Goal: Task Accomplishment & Management: Manage account settings

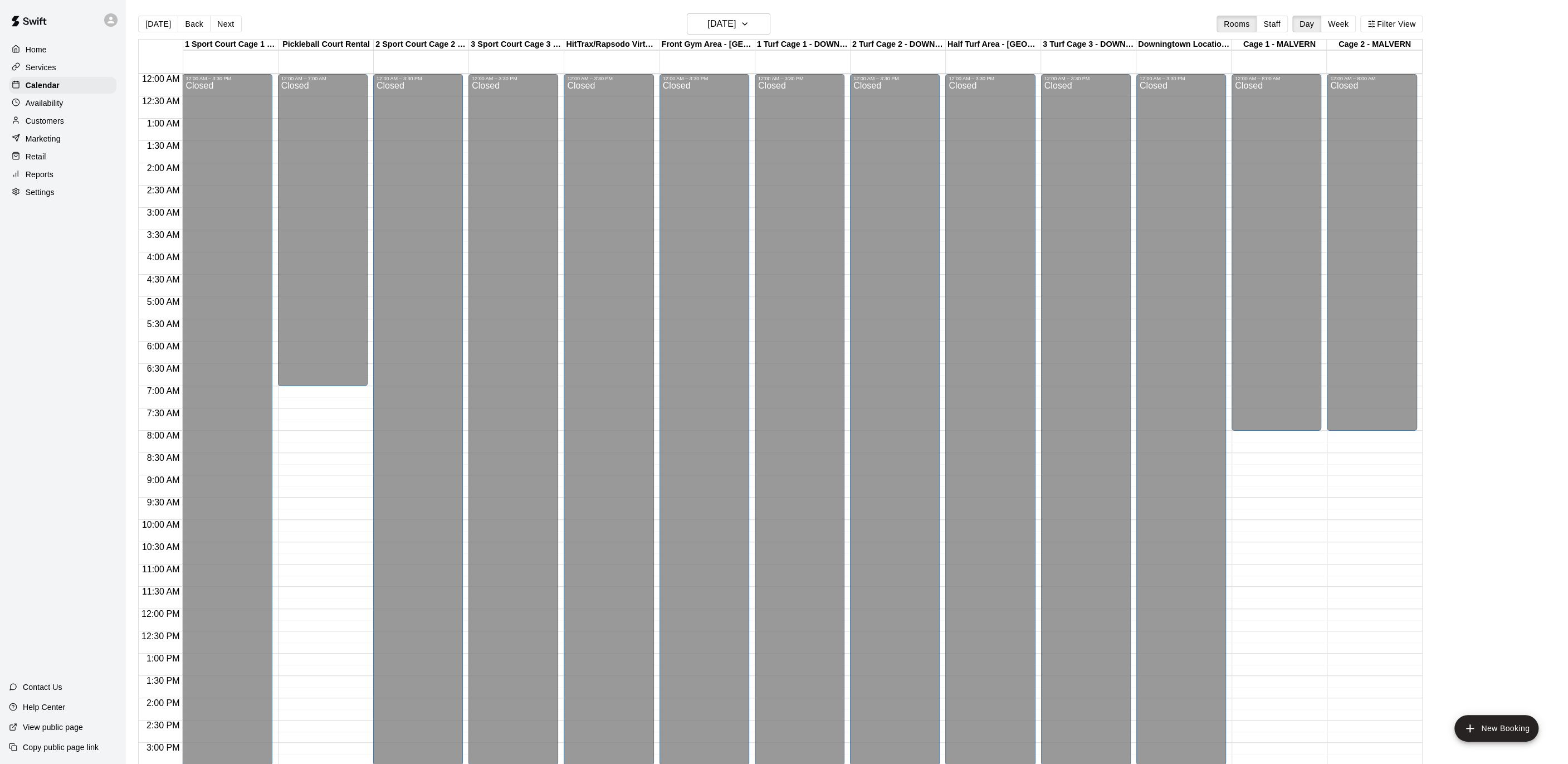
scroll to position [316, 0]
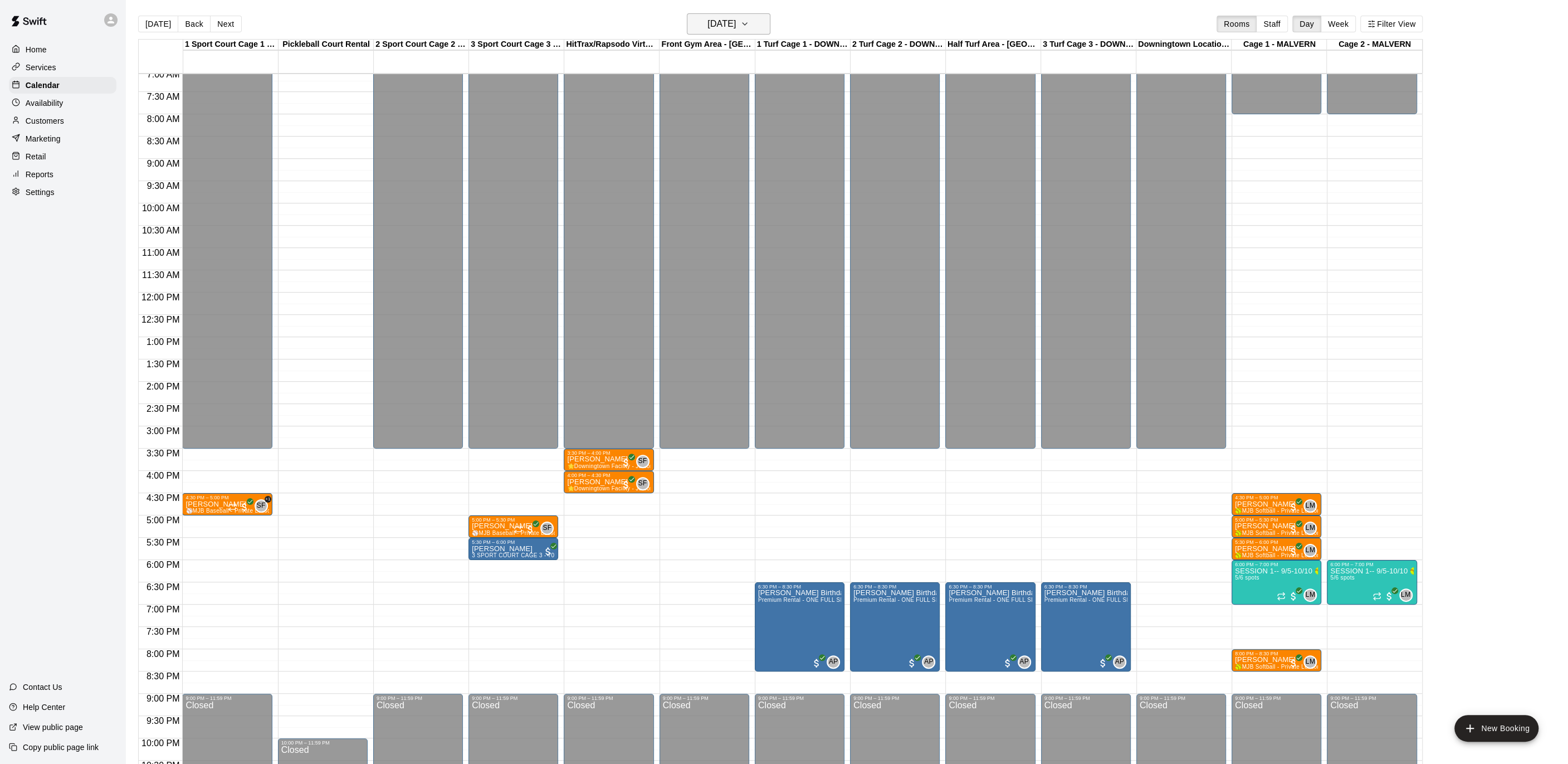
click at [767, 24] on button "[DATE]" at bounding box center [729, 24] width 83 height 21
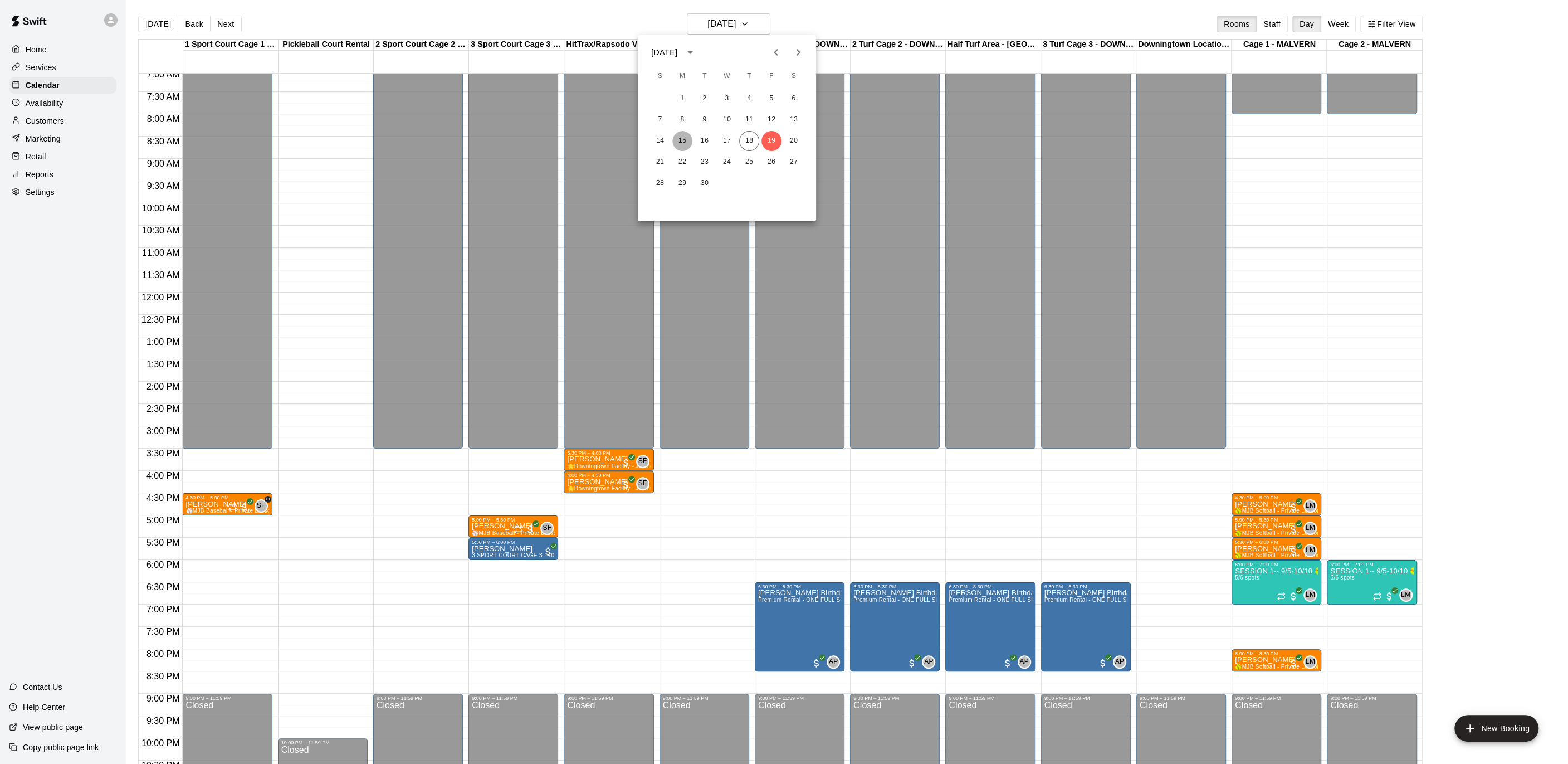
click at [687, 137] on button "15" at bounding box center [682, 141] width 20 height 20
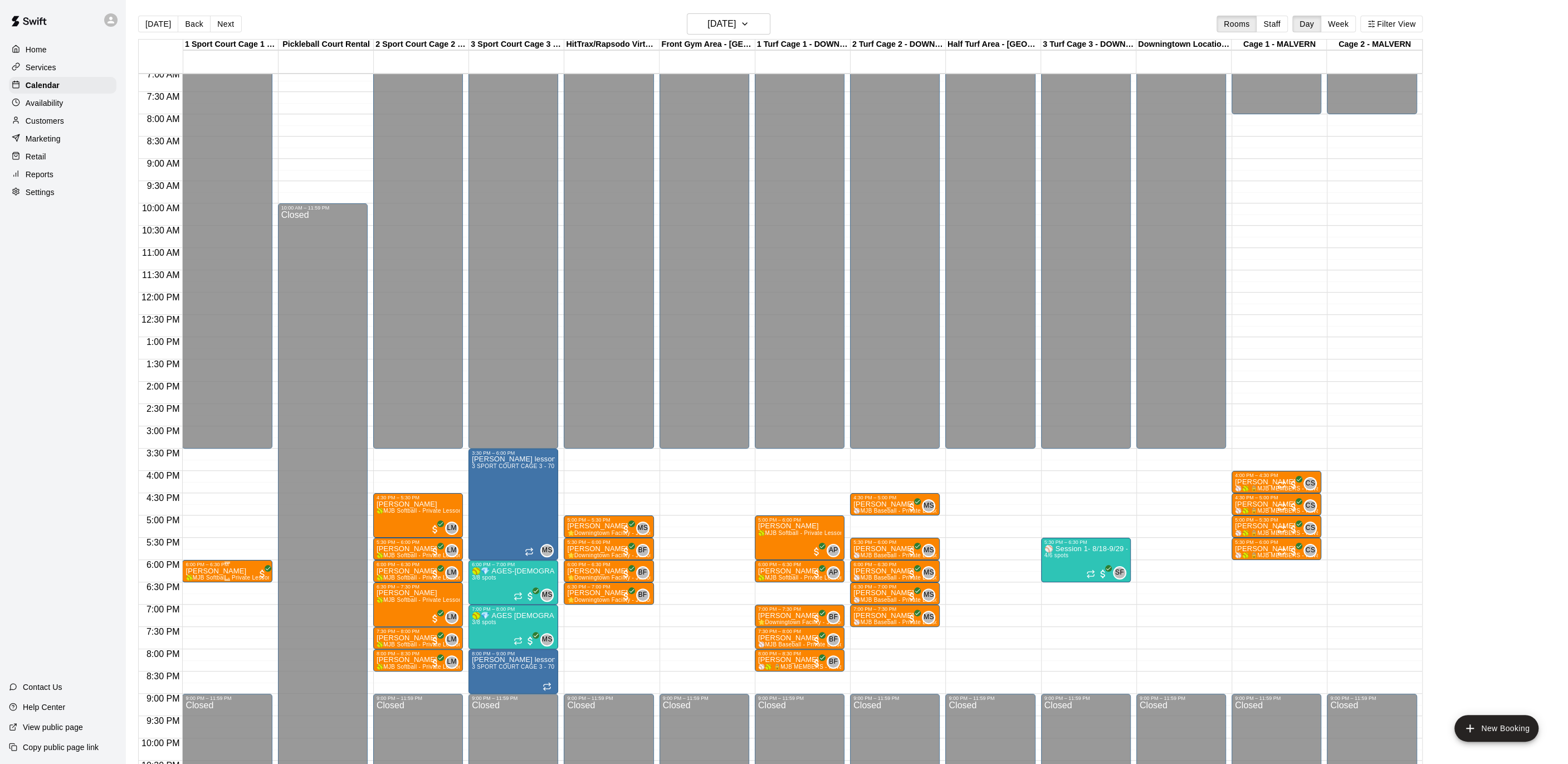
click at [82, 123] on div at bounding box center [784, 382] width 1568 height 764
click at [75, 122] on div "Customers" at bounding box center [62, 120] width 108 height 17
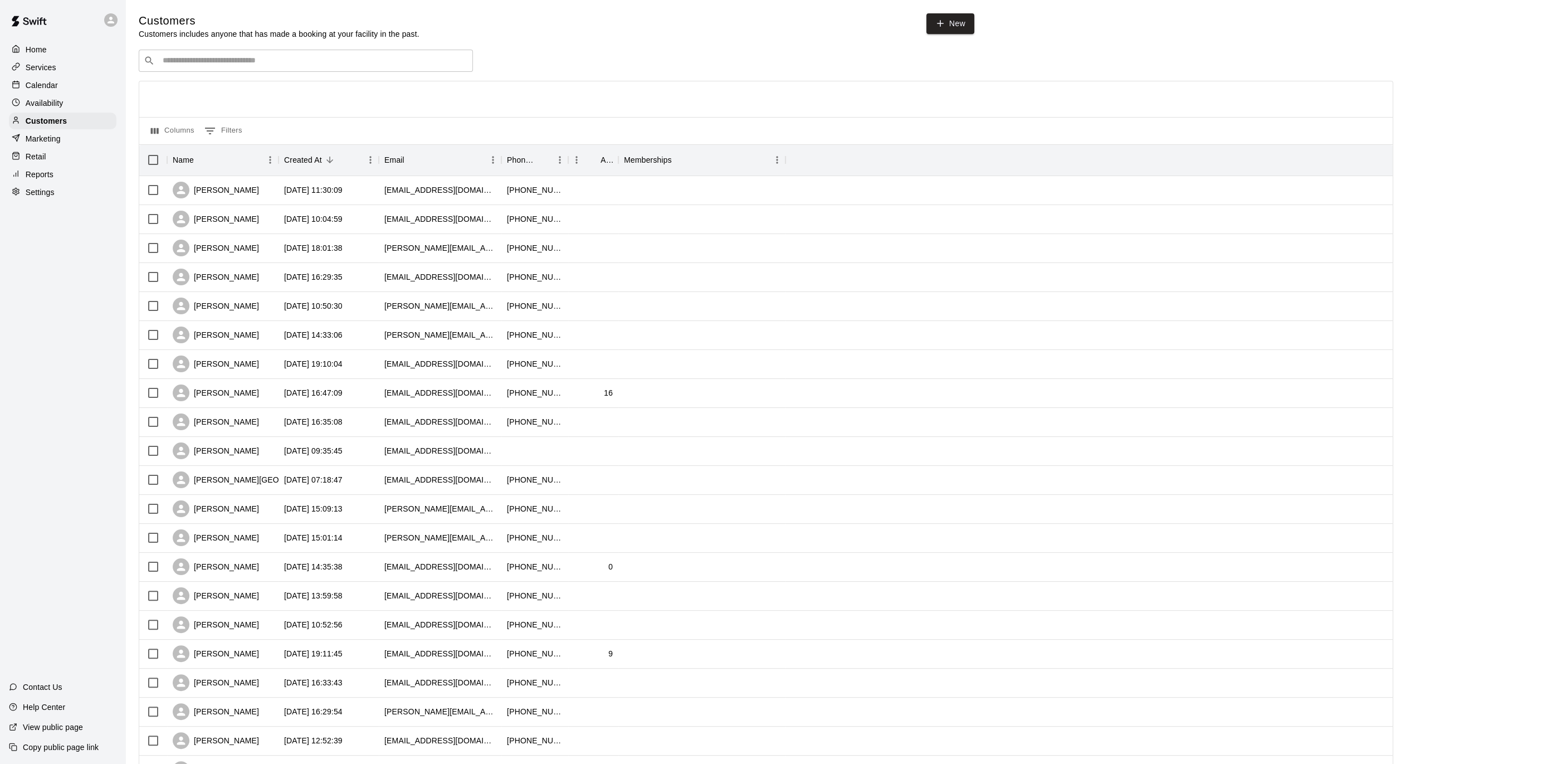
click at [382, 67] on div "​ ​" at bounding box center [306, 60] width 334 height 22
type input "******"
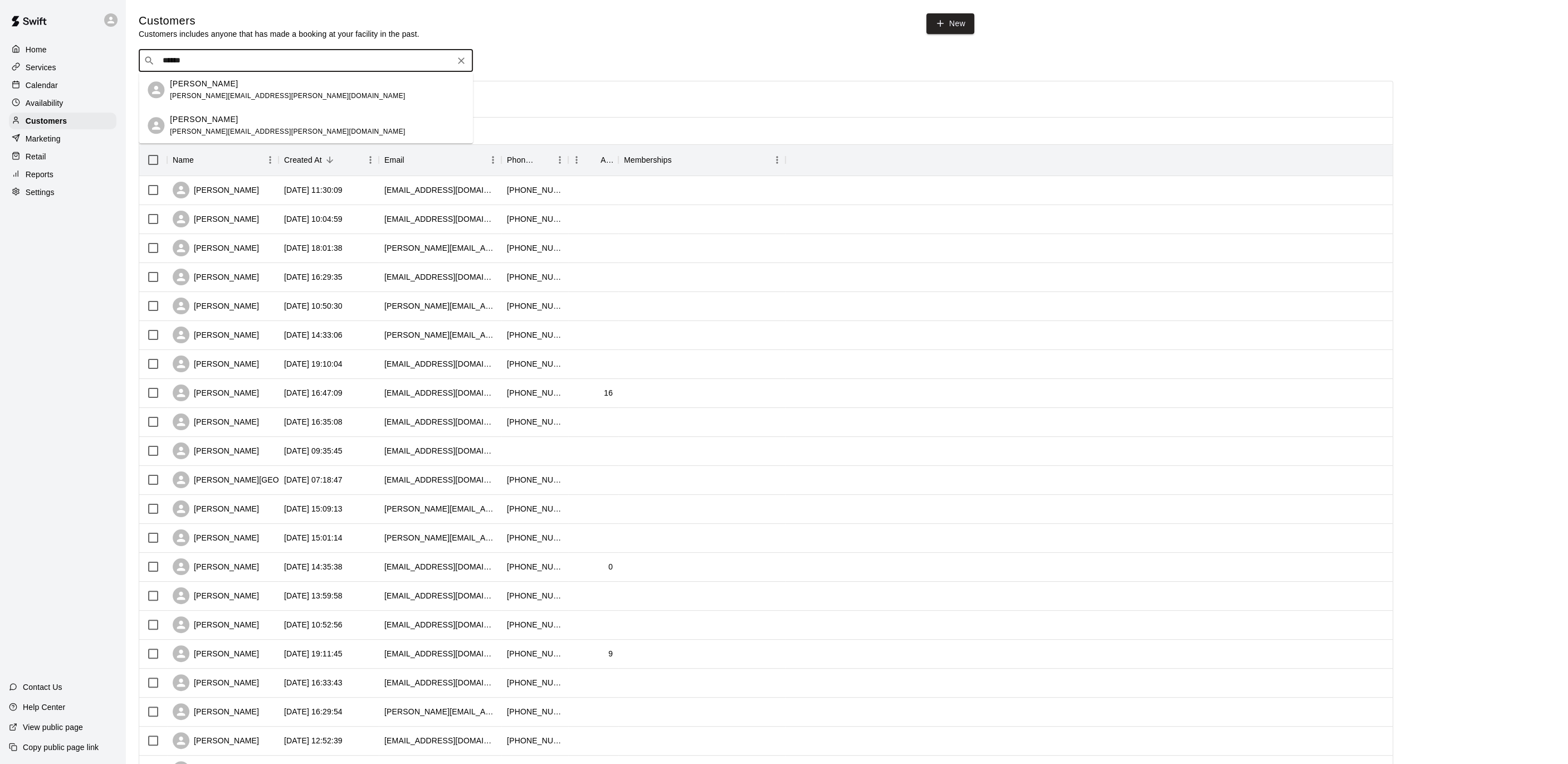
click at [278, 122] on div "Addilyn Gouger [EMAIL_ADDRESS][PERSON_NAME][DOMAIN_NAME]" at bounding box center [316, 125] width 294 height 24
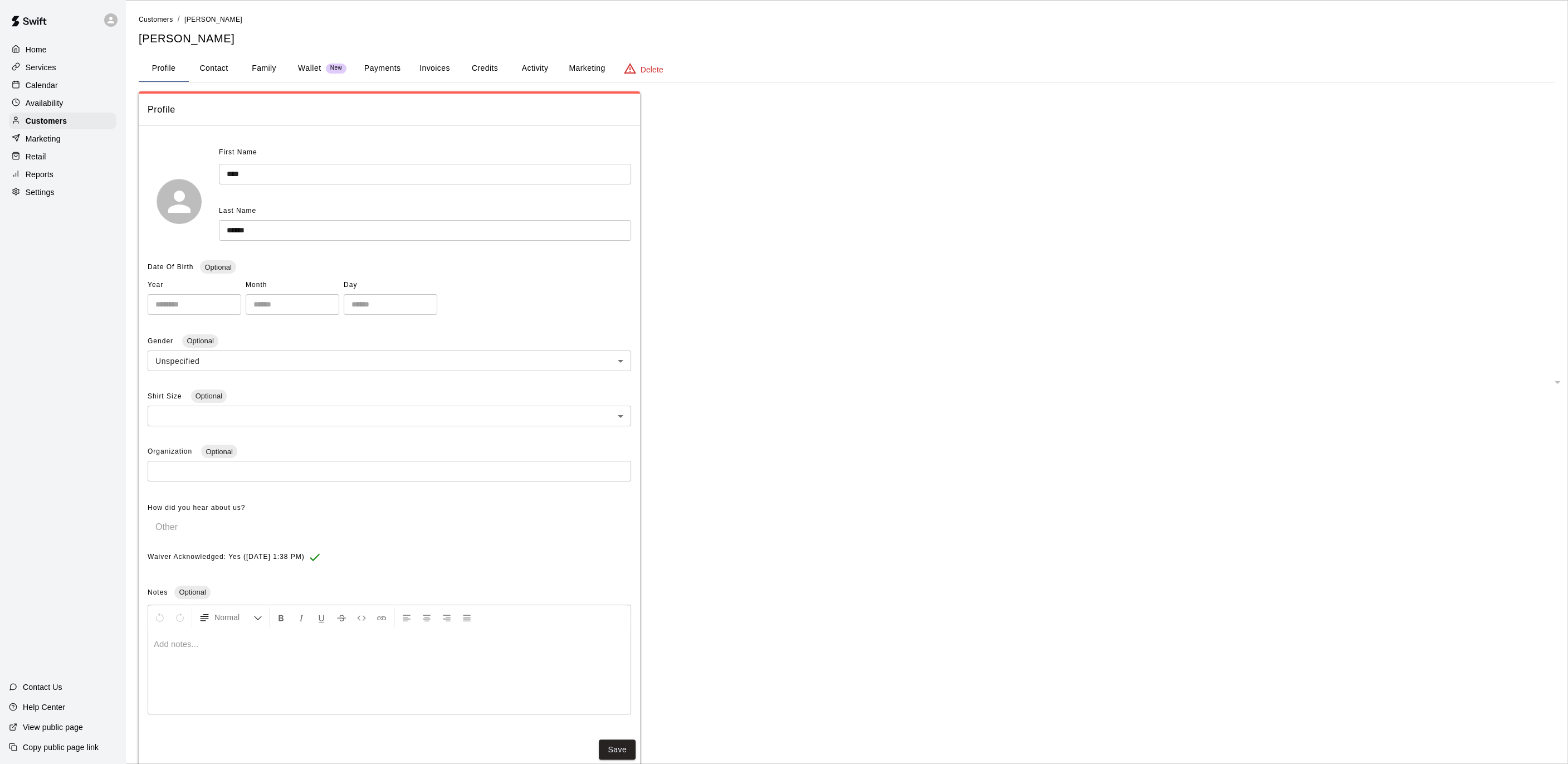
click at [302, 65] on p "Wallet" at bounding box center [310, 68] width 23 height 12
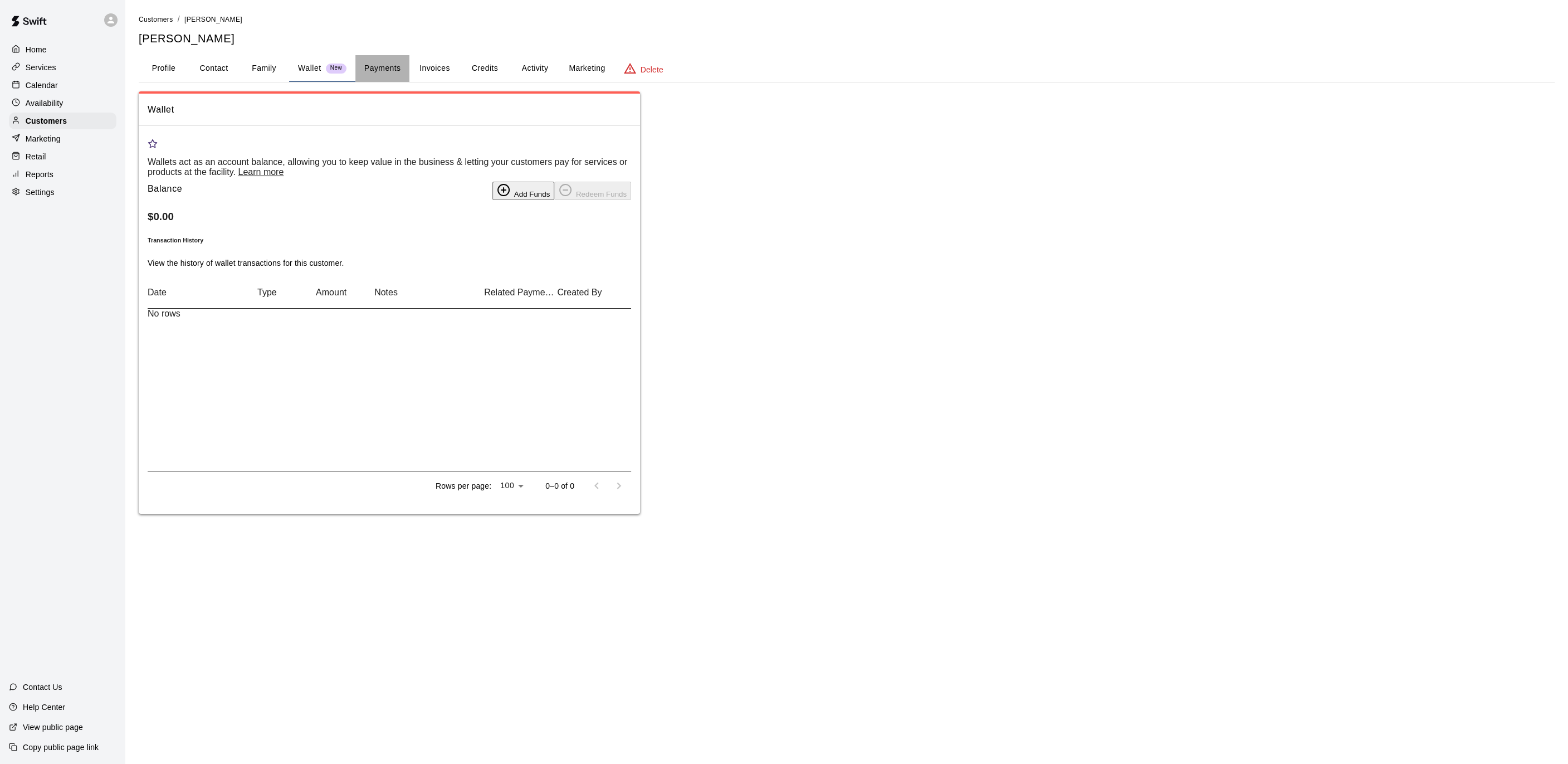
click at [405, 61] on button "Payments" at bounding box center [382, 69] width 54 height 27
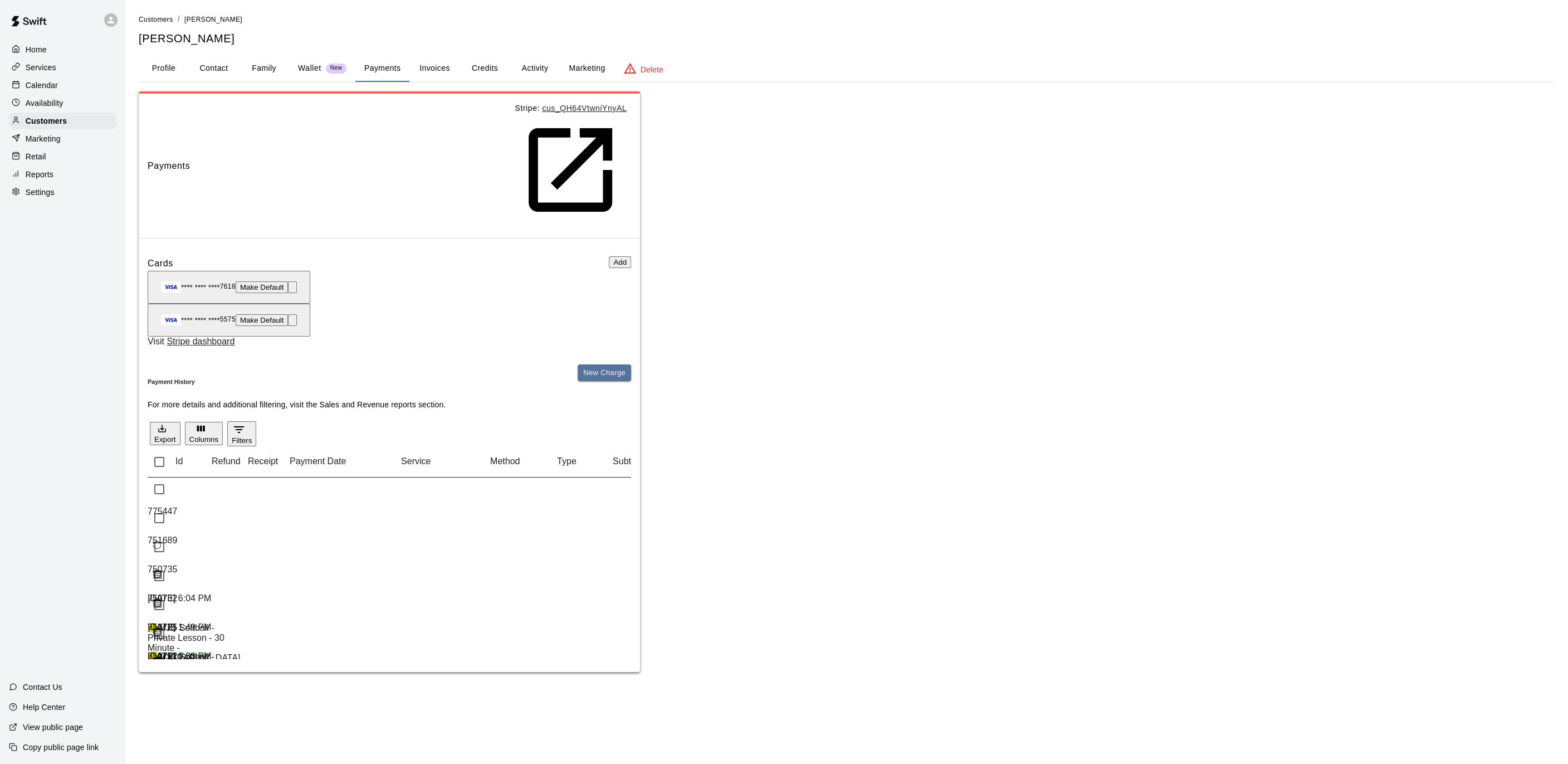
click at [36, 82] on p "Calendar" at bounding box center [41, 84] width 32 height 11
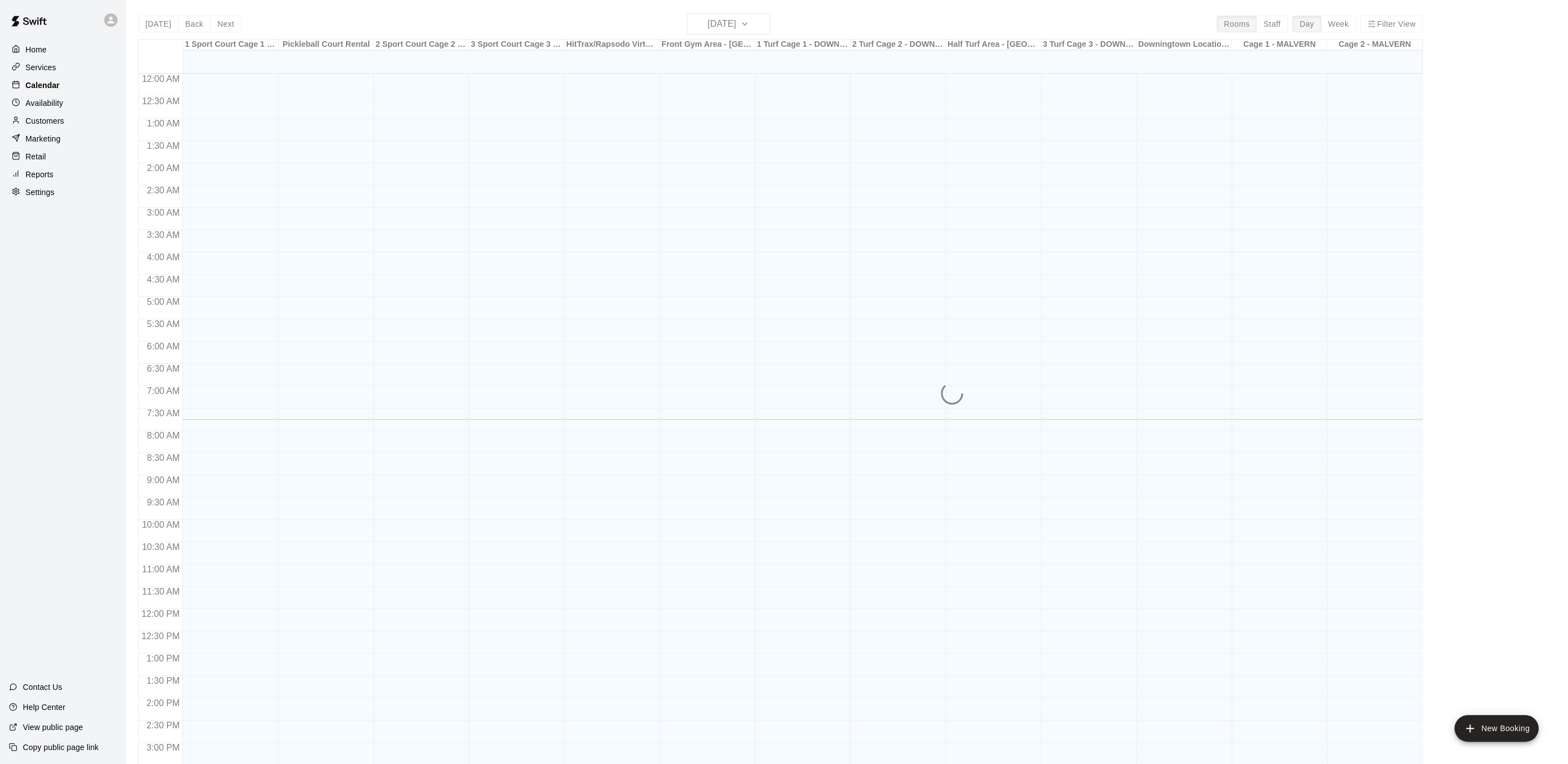
scroll to position [334, 0]
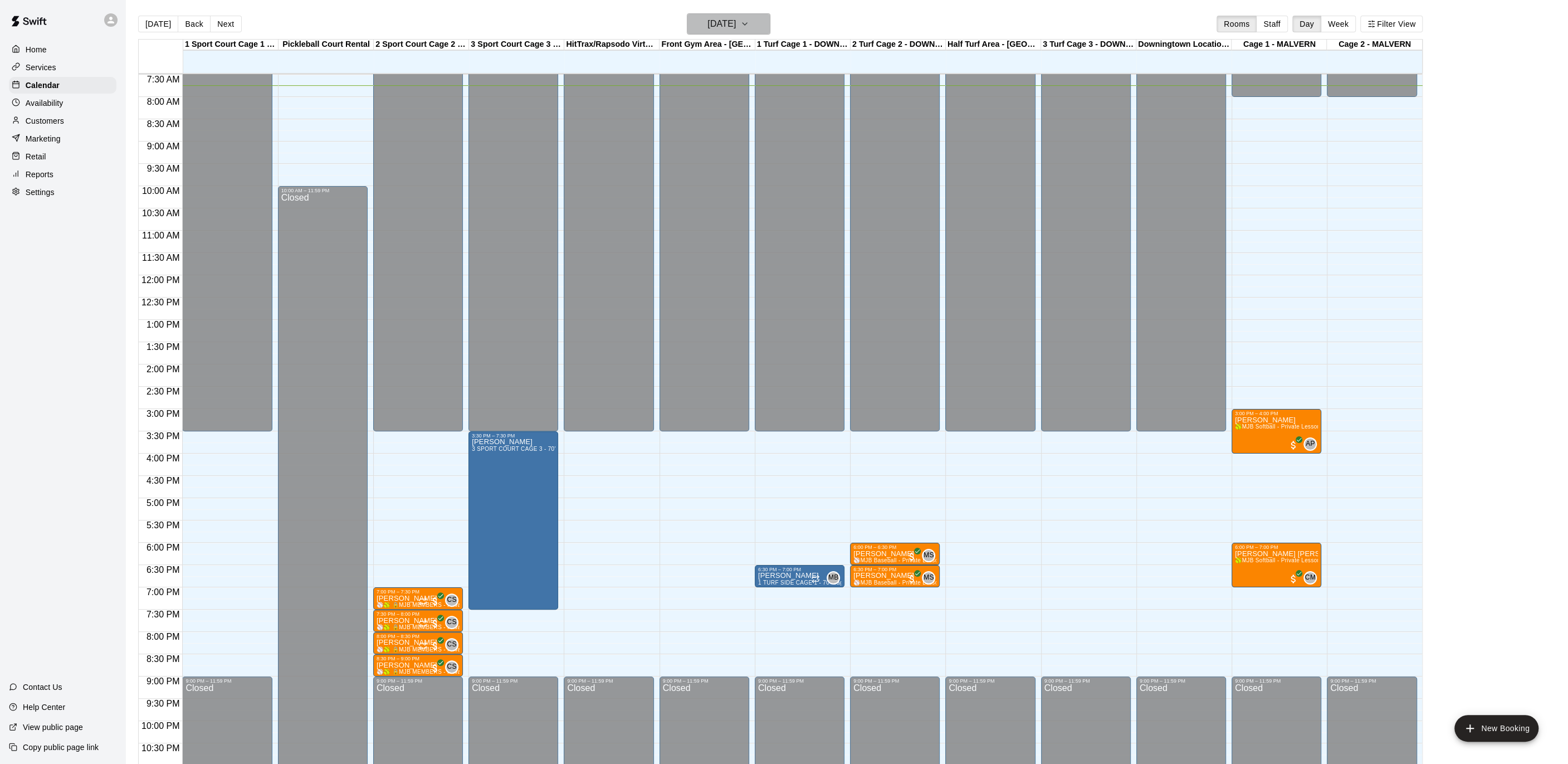
click at [770, 17] on button "[DATE]" at bounding box center [729, 24] width 83 height 21
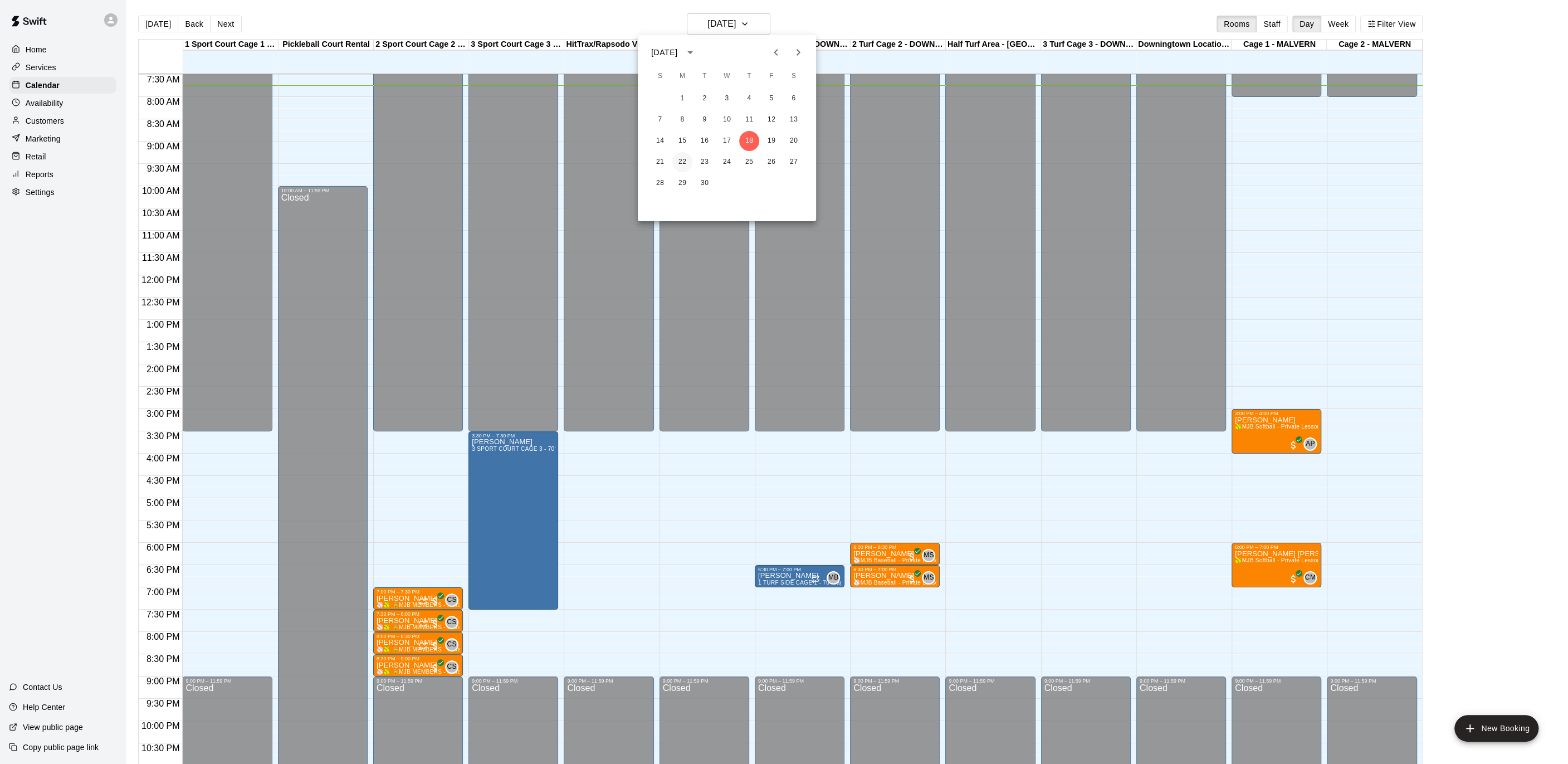
click at [687, 159] on button "22" at bounding box center [682, 162] width 20 height 20
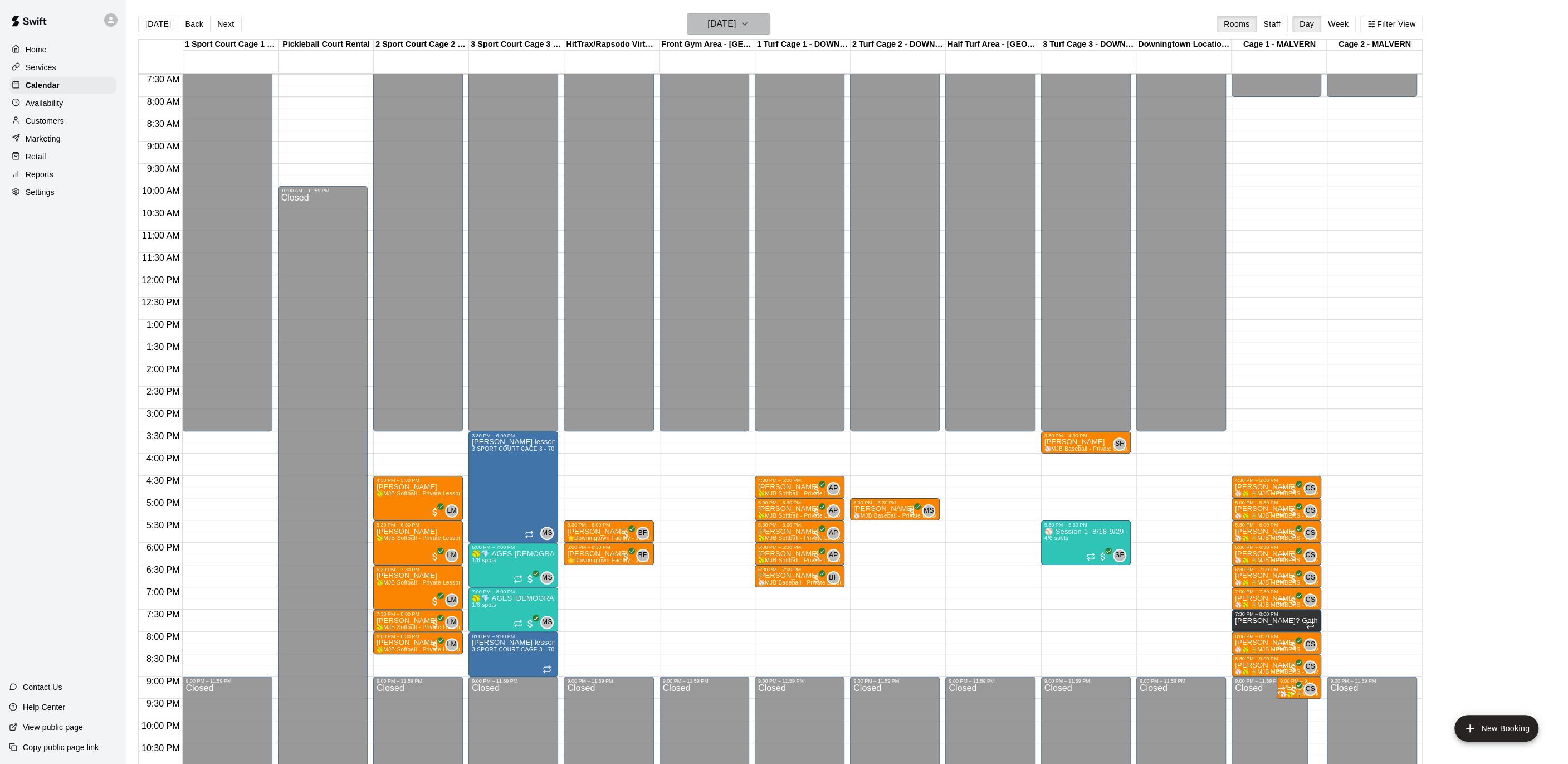
click at [749, 21] on icon "button" at bounding box center [744, 24] width 9 height 14
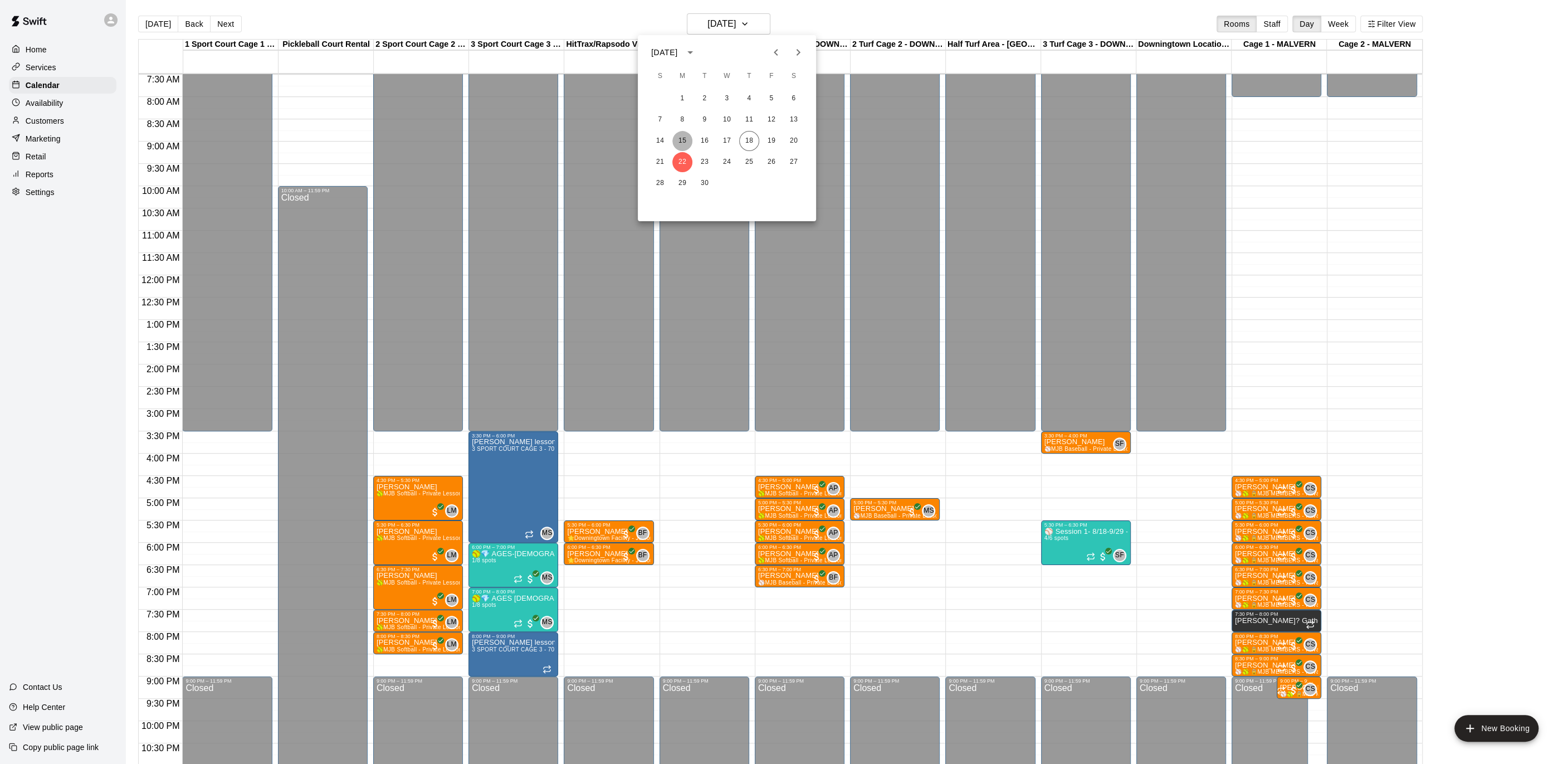
click at [681, 136] on button "15" at bounding box center [682, 141] width 20 height 20
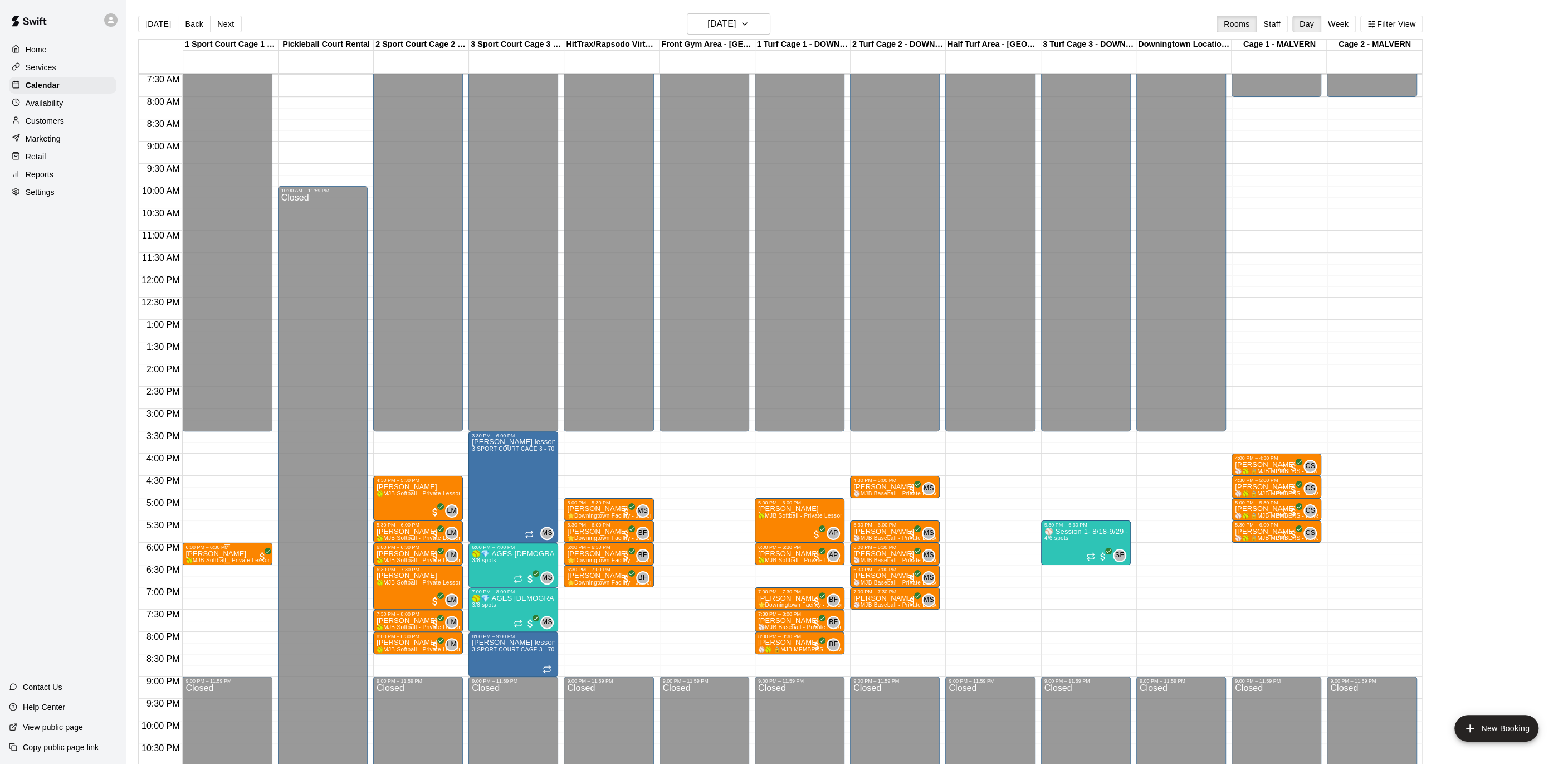
click at [220, 559] on span "🥎MJB Softball - Private Lesson - 30 Minute - [GEOGRAPHIC_DATA] LOCATION🥎" at bounding box center [296, 560] width 221 height 6
click at [202, 590] on img "edit" at bounding box center [196, 594] width 13 height 13
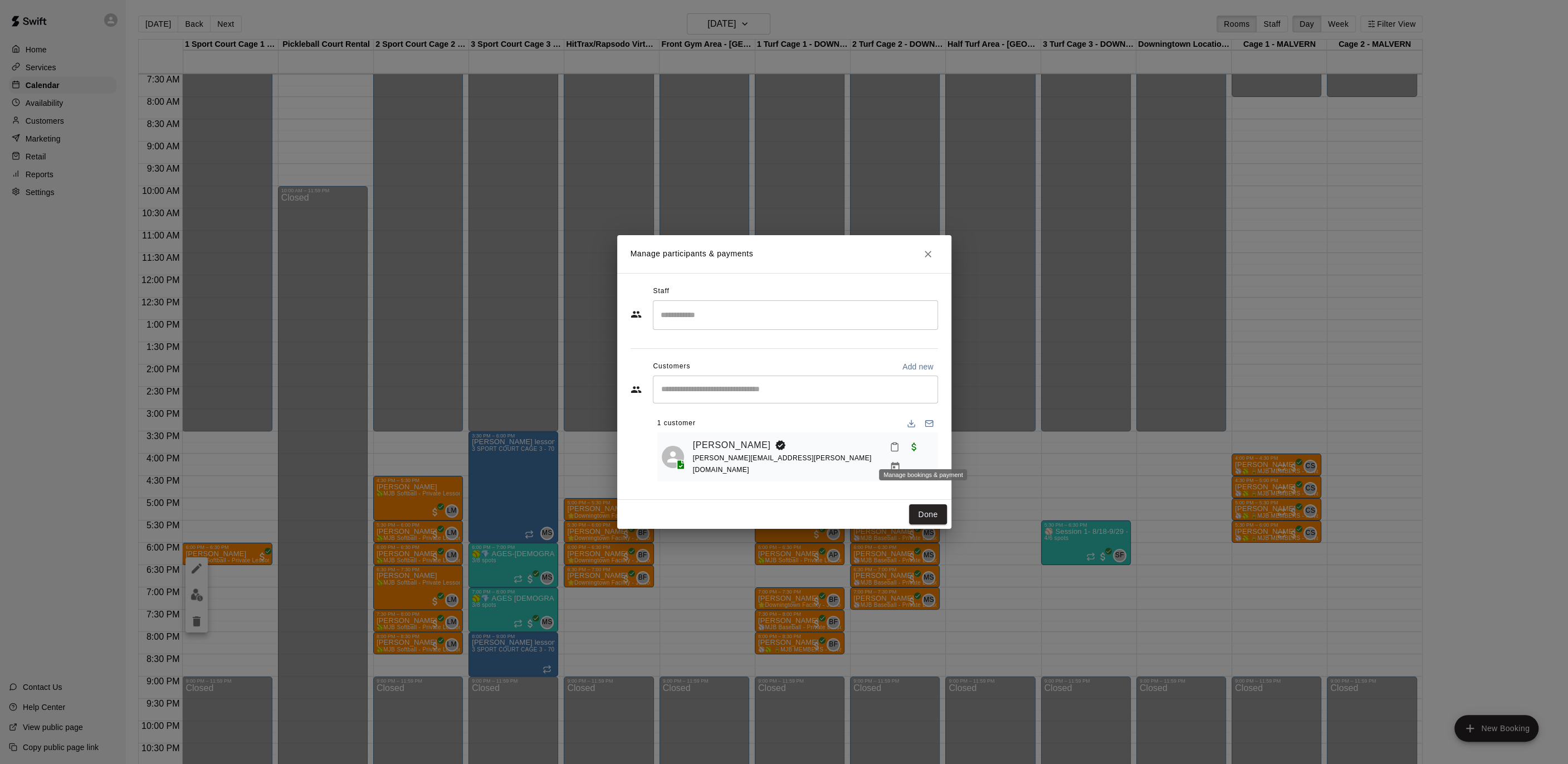
click at [900, 461] on icon "Manage bookings & payment" at bounding box center [895, 466] width 11 height 11
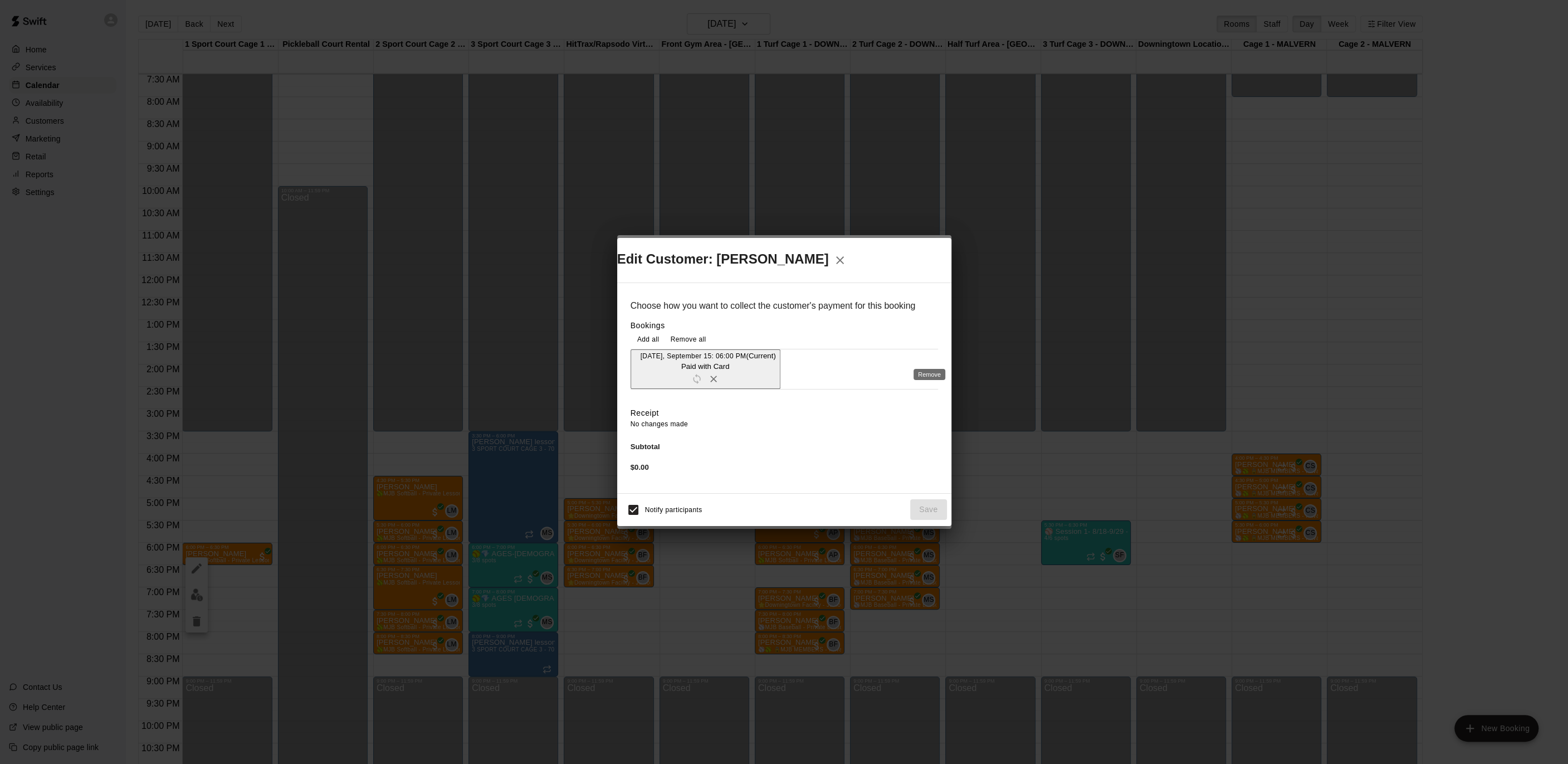
click at [931, 362] on div "Remove" at bounding box center [929, 371] width 34 height 20
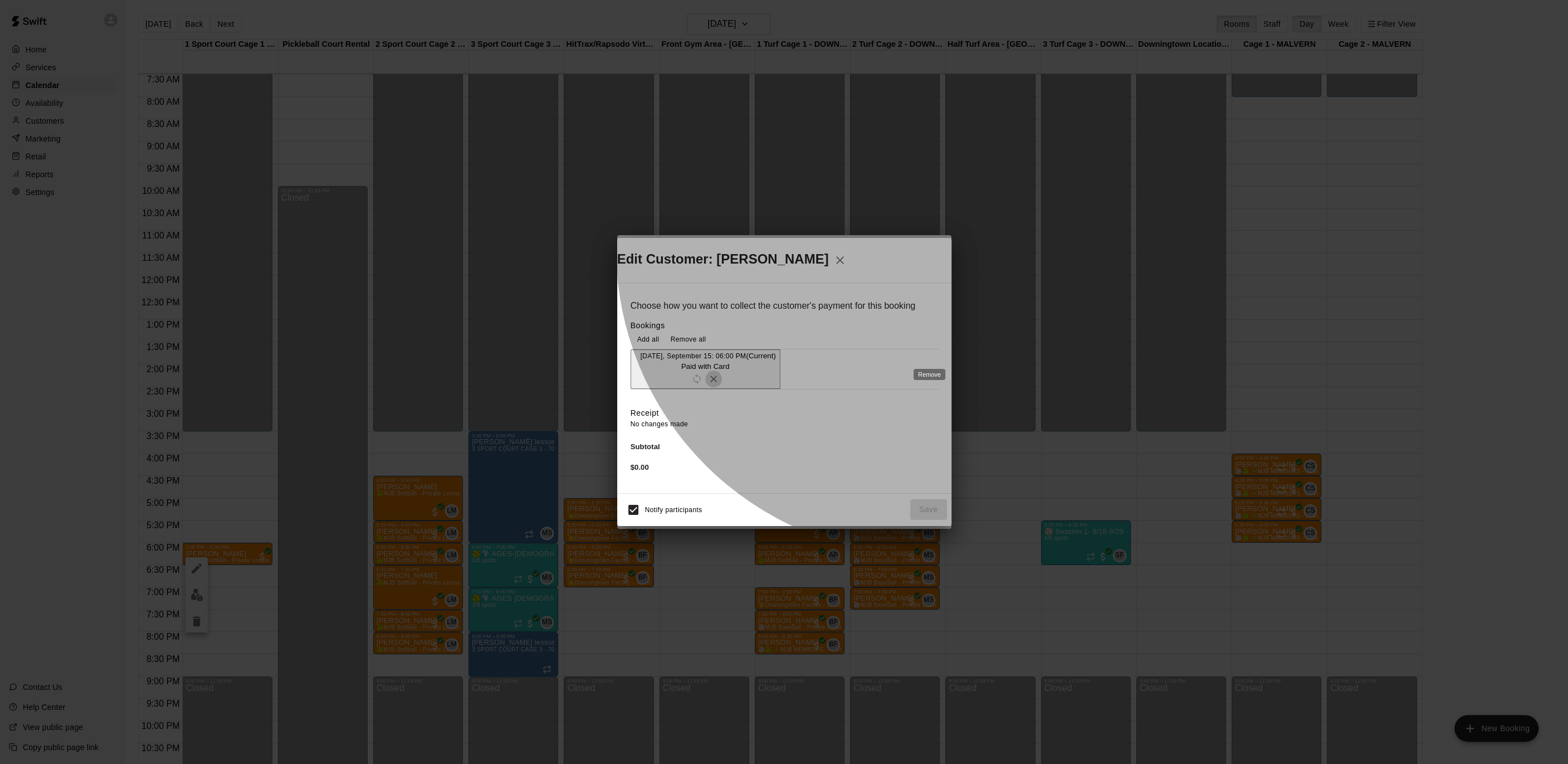
click at [719, 374] on icon "Remove" at bounding box center [713, 379] width 11 height 11
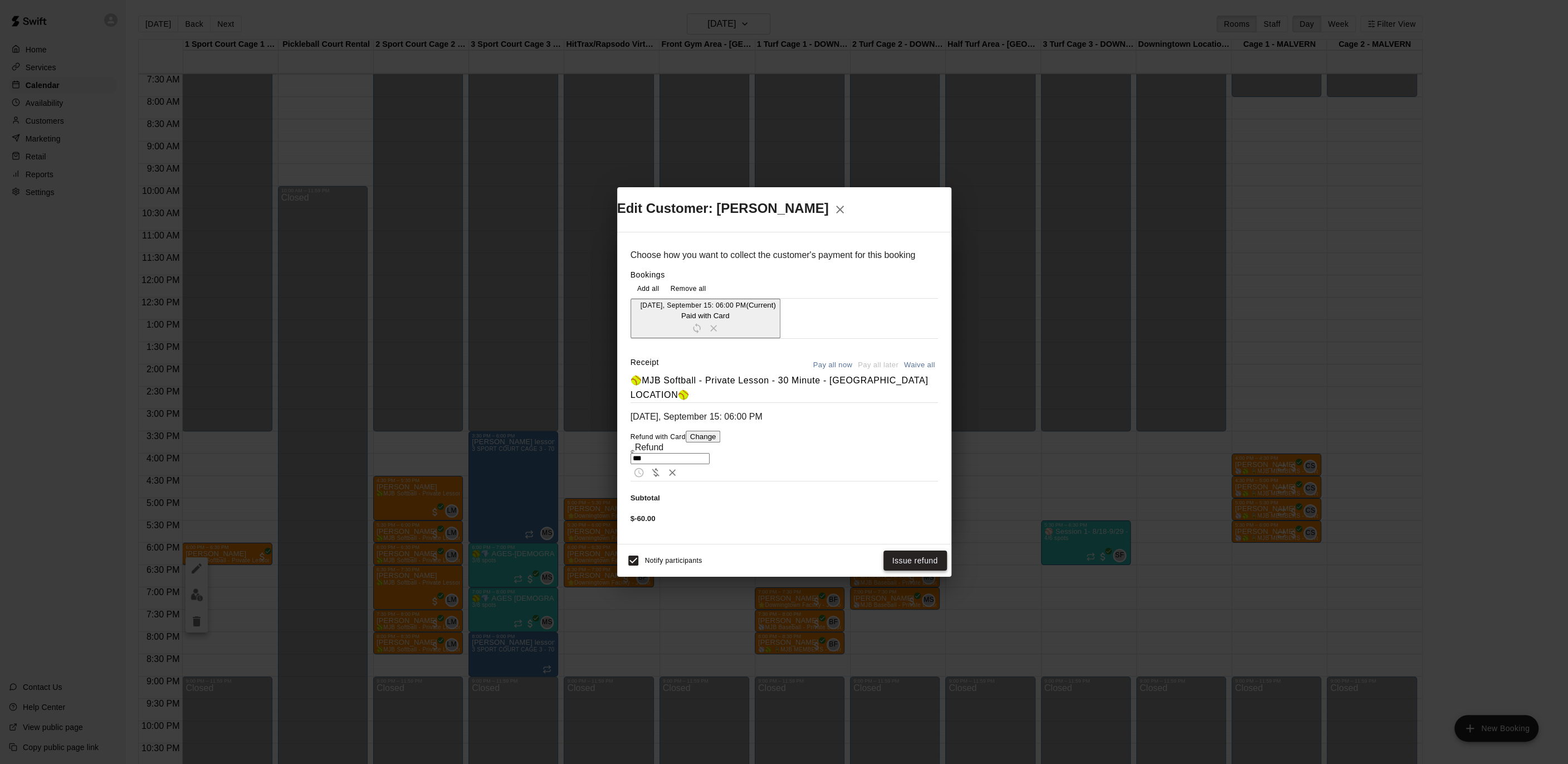
click at [896, 550] on button "Issue refund" at bounding box center [914, 560] width 63 height 20
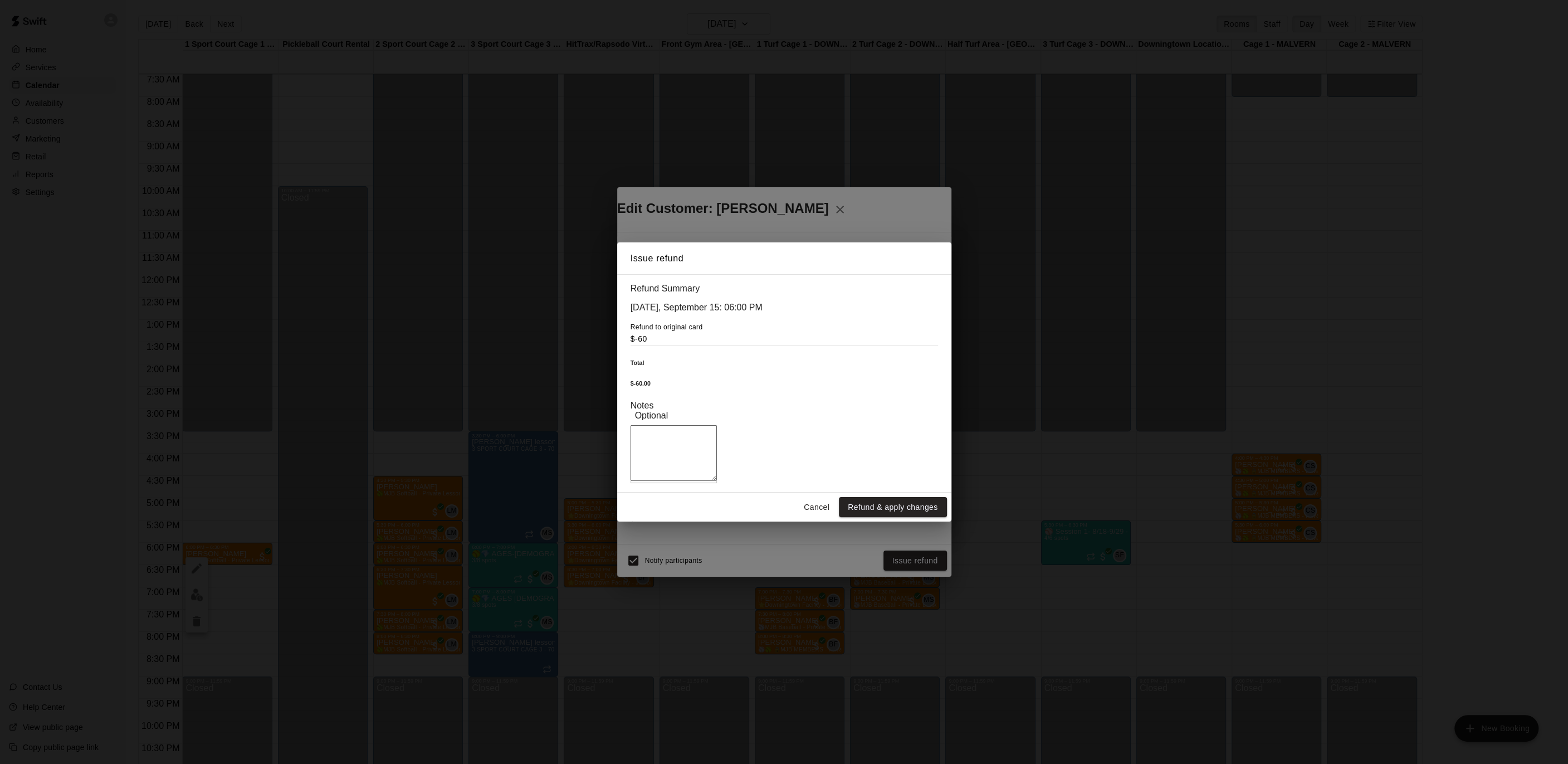
click at [717, 459] on textarea at bounding box center [673, 452] width 86 height 55
drag, startPoint x: 743, startPoint y: 424, endPoint x: 633, endPoint y: 415, distance: 110.4
click at [633, 425] on div "**********" at bounding box center [776, 454] width 292 height 58
type textarea "**********"
click at [877, 504] on button "Refund & apply changes" at bounding box center [893, 507] width 108 height 20
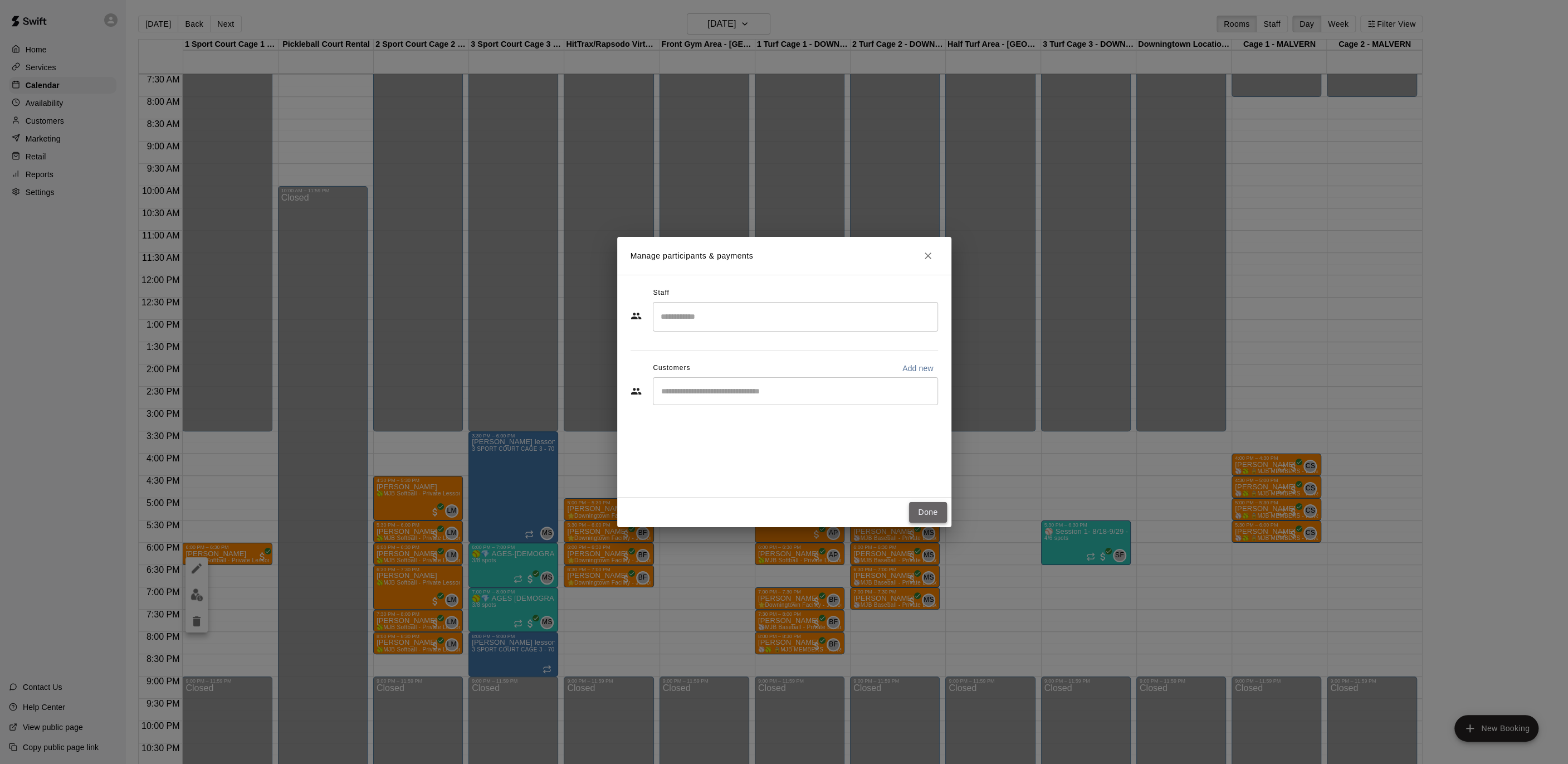
click at [925, 515] on button "Done" at bounding box center [928, 512] width 37 height 20
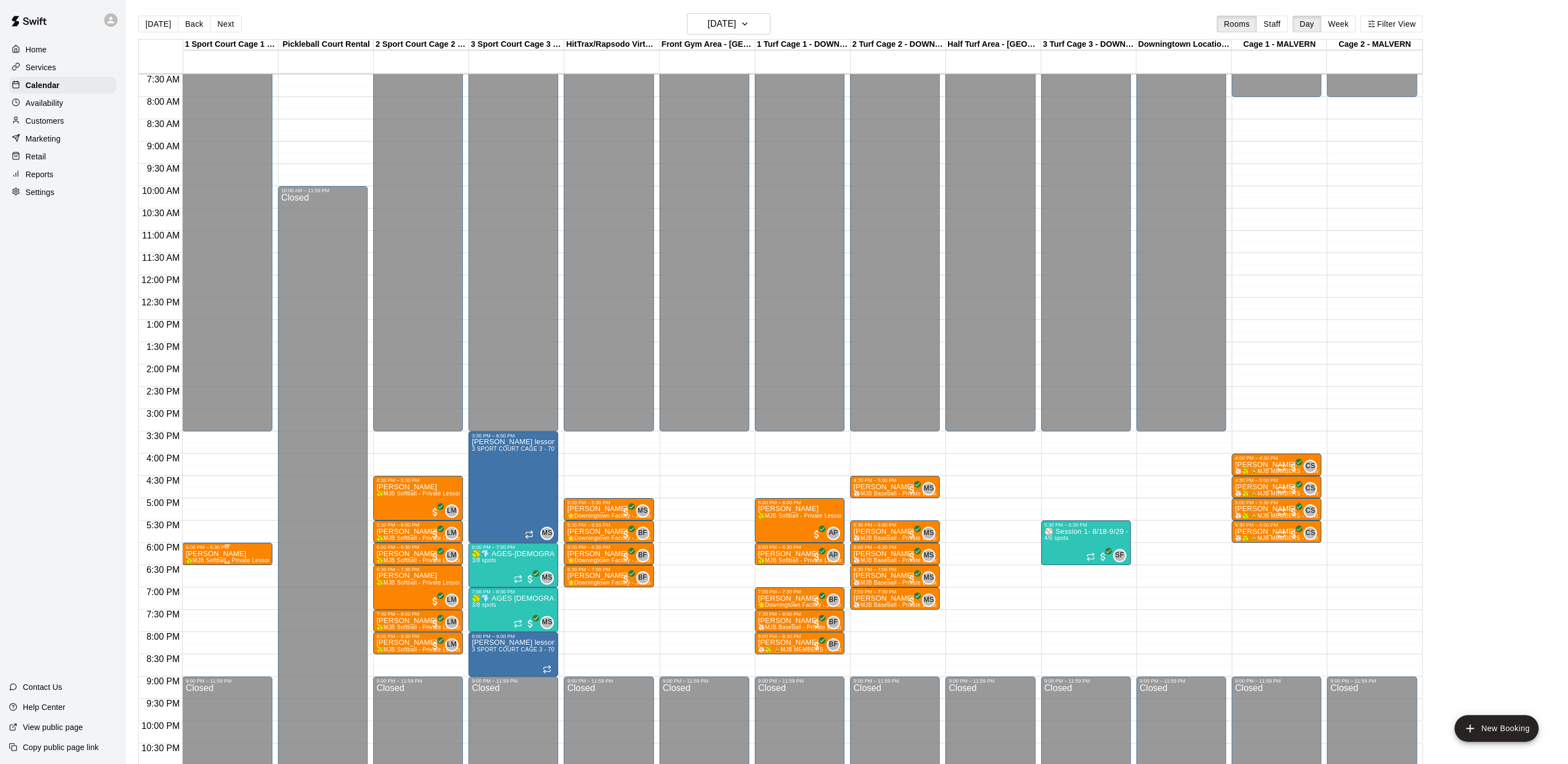
click at [231, 561] on span "🥎MJB Softball - Private Lesson - 30 Minute - [GEOGRAPHIC_DATA] LOCATION🥎" at bounding box center [296, 560] width 221 height 6
click at [199, 619] on icon "delete" at bounding box center [197, 621] width 8 height 10
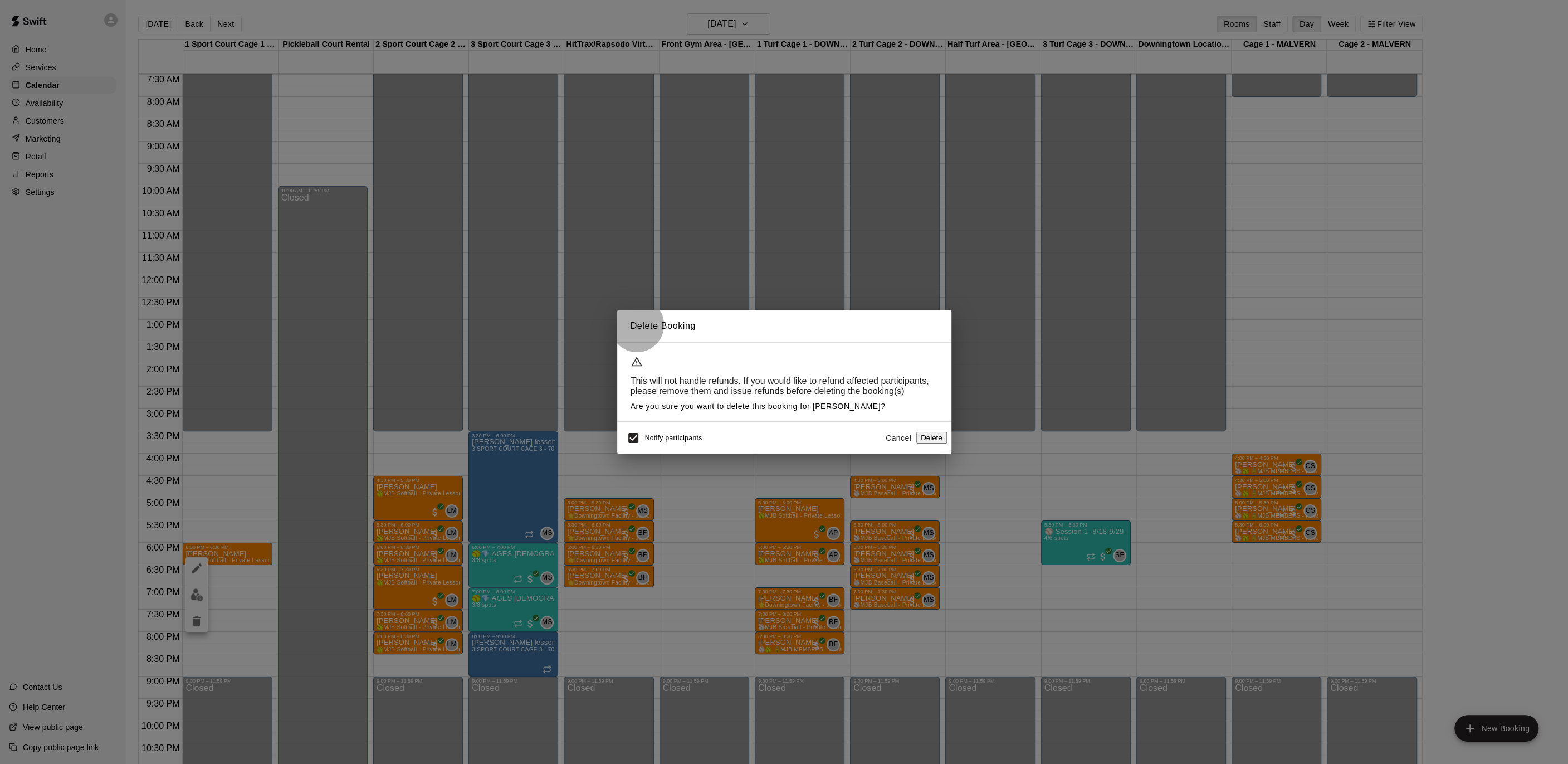
click at [924, 443] on button "Delete" at bounding box center [931, 438] width 31 height 12
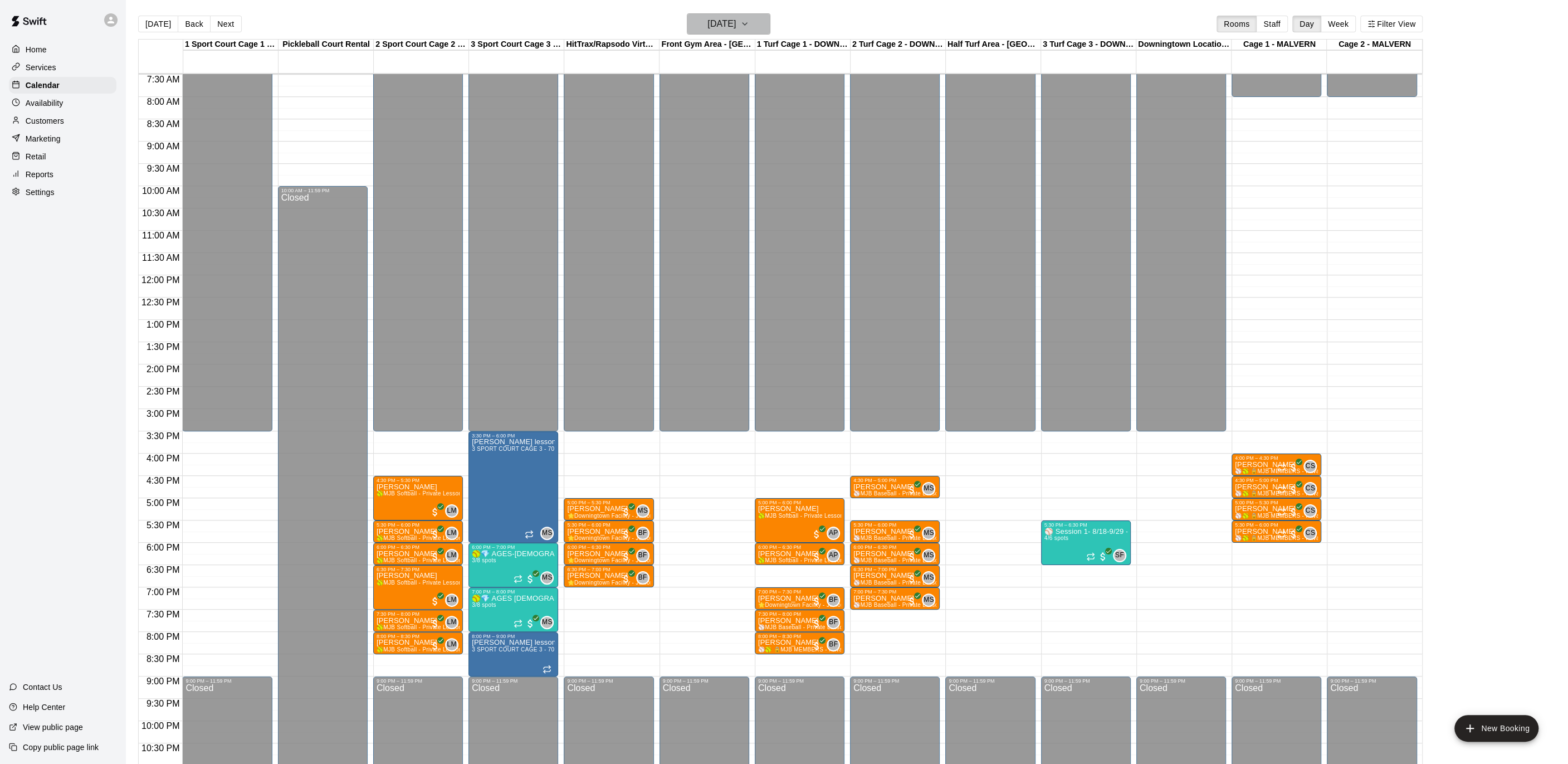
click at [767, 19] on button "[DATE]" at bounding box center [729, 24] width 83 height 21
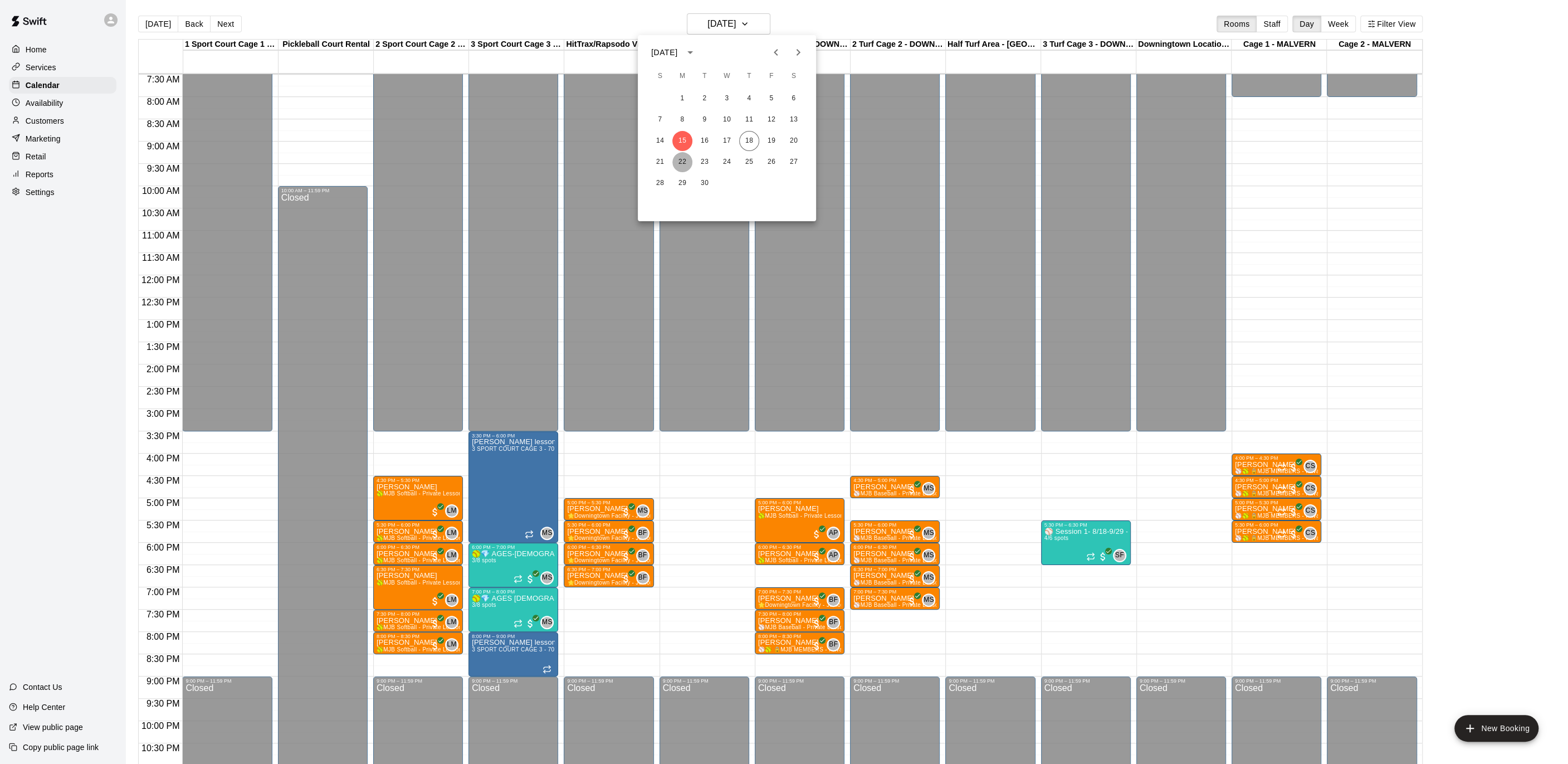
click at [687, 157] on button "22" at bounding box center [682, 162] width 20 height 20
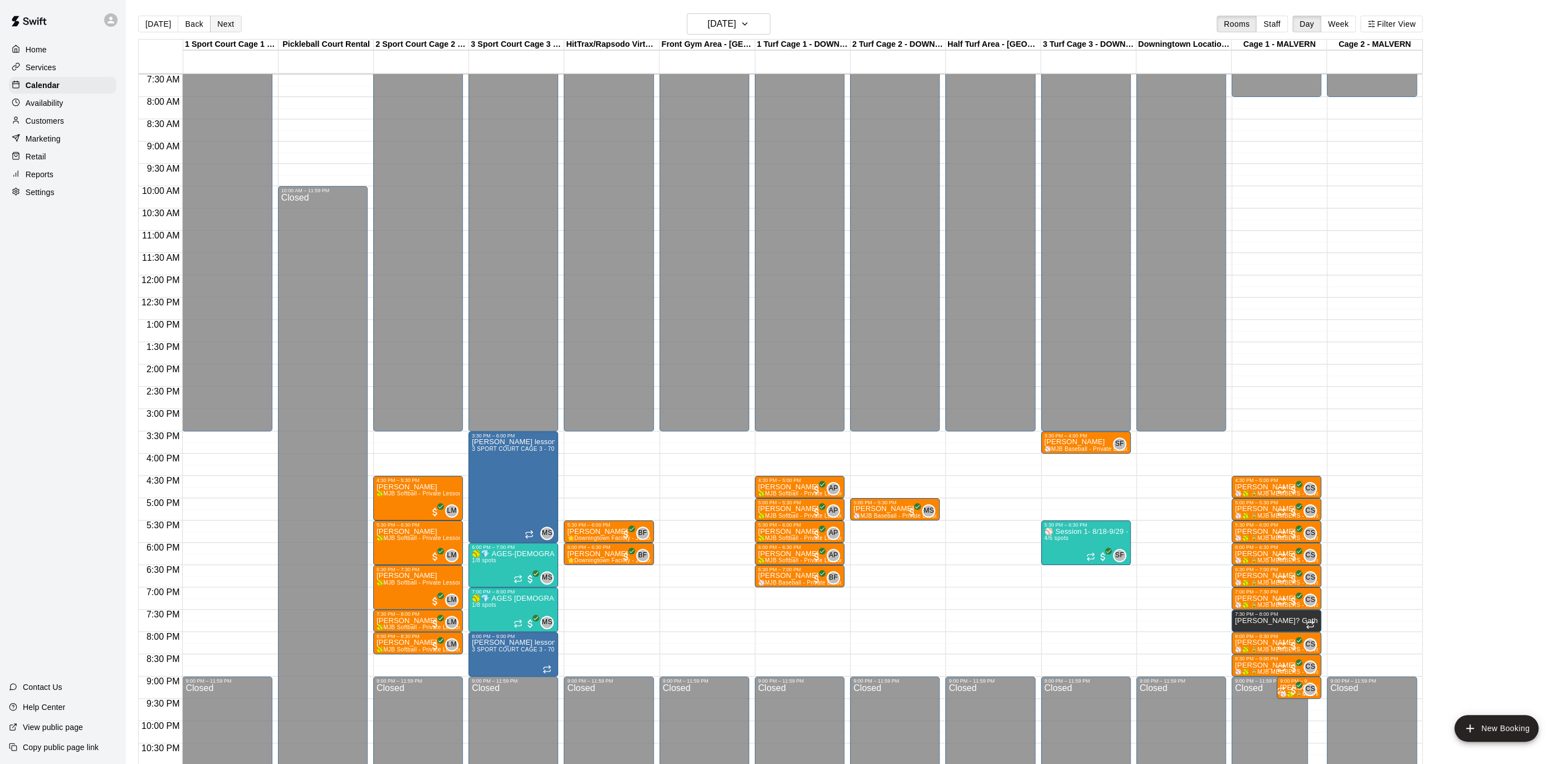
click at [223, 28] on button "Next" at bounding box center [225, 23] width 31 height 17
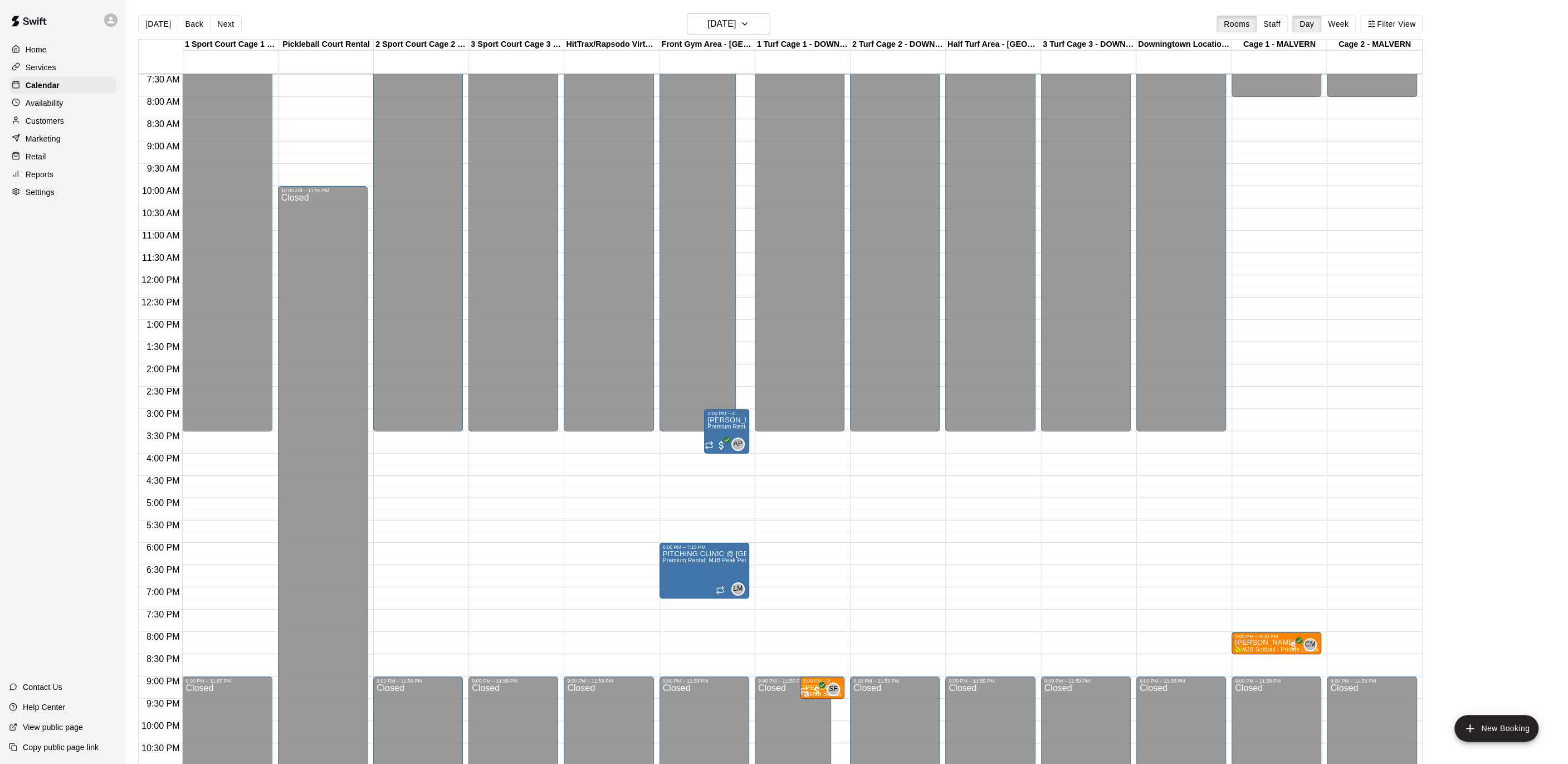
click at [67, 51] on div "Home" at bounding box center [62, 49] width 108 height 17
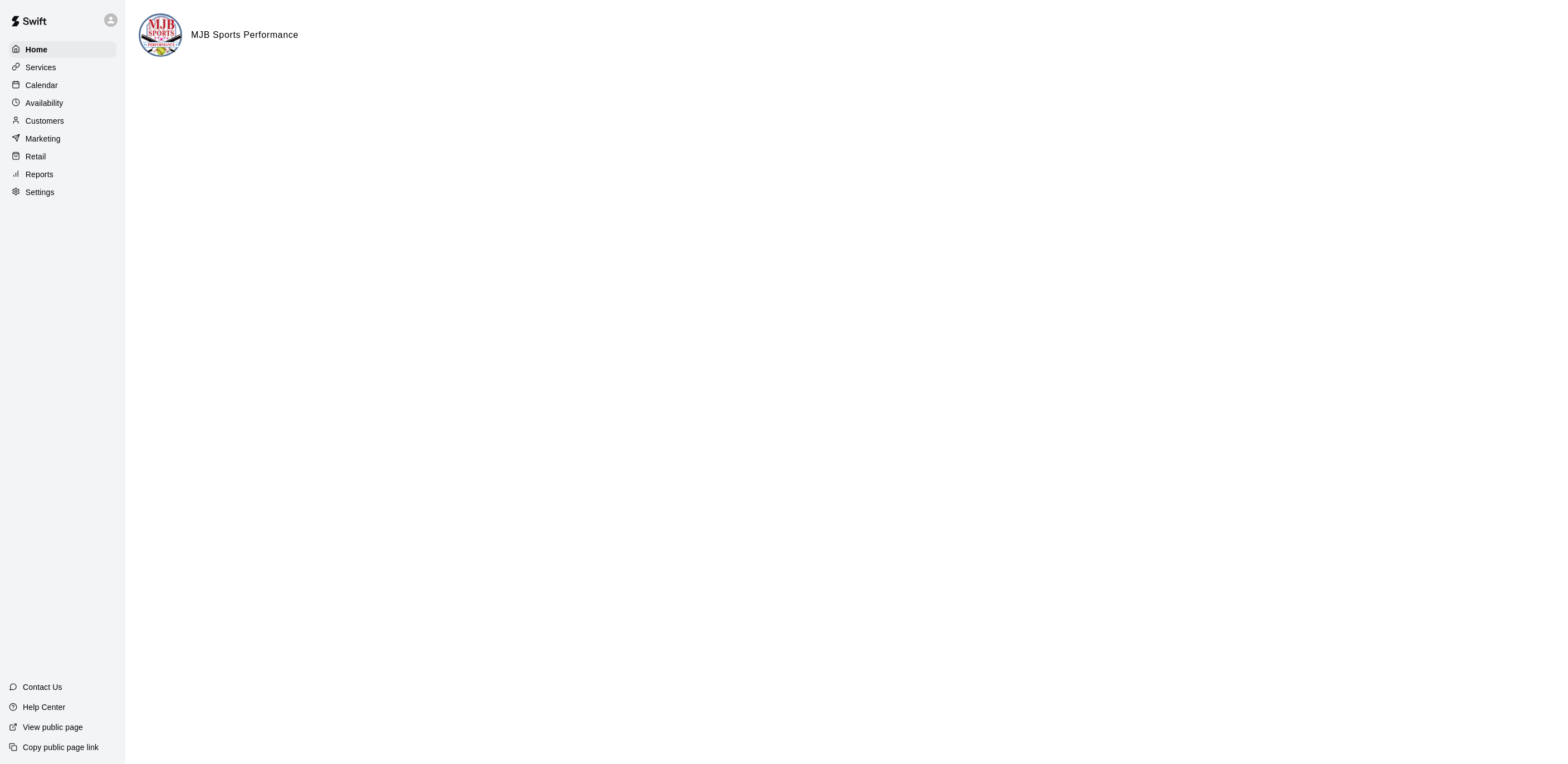
click at [51, 84] on p "Calendar" at bounding box center [41, 84] width 32 height 11
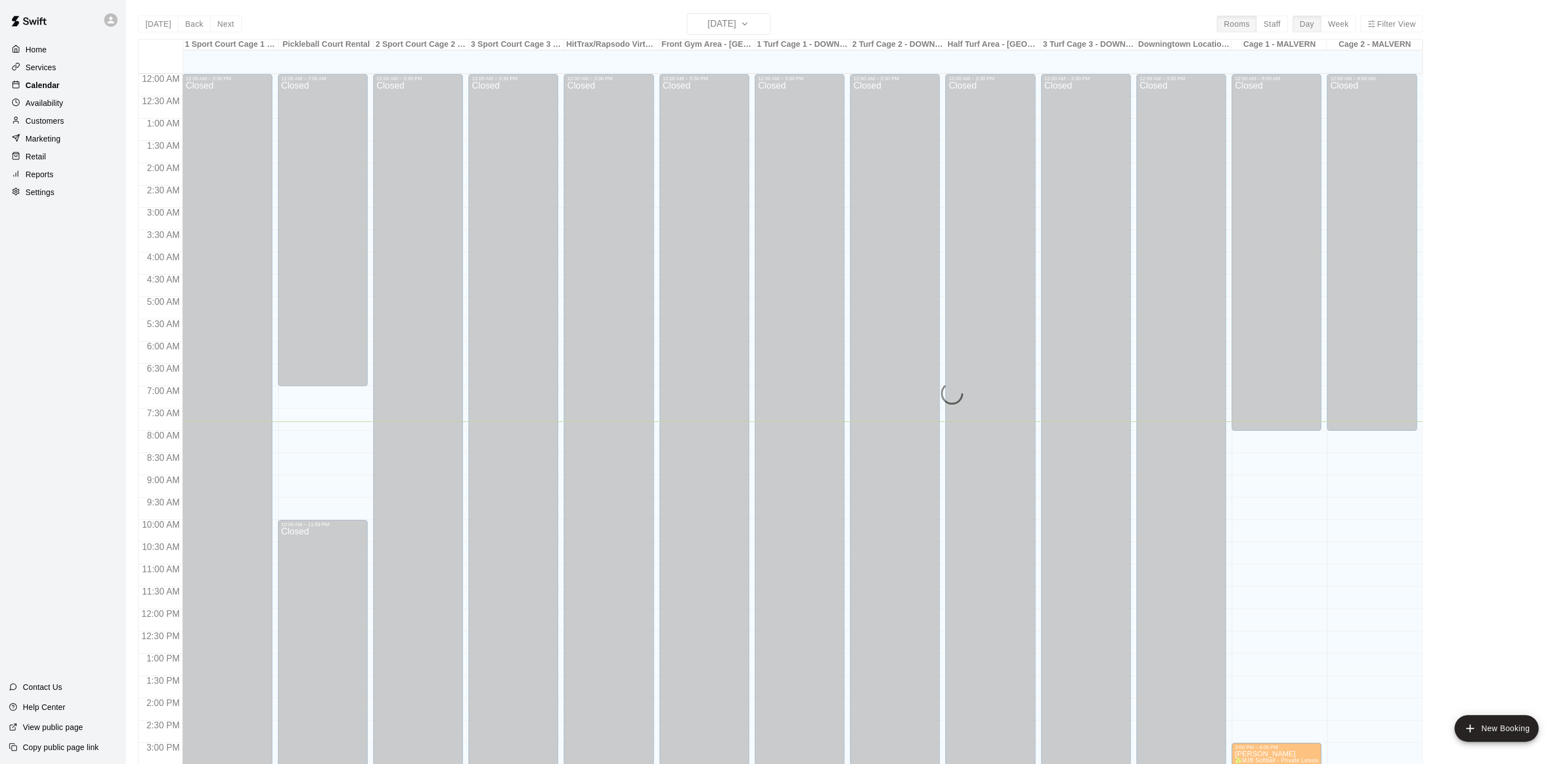
scroll to position [334, 0]
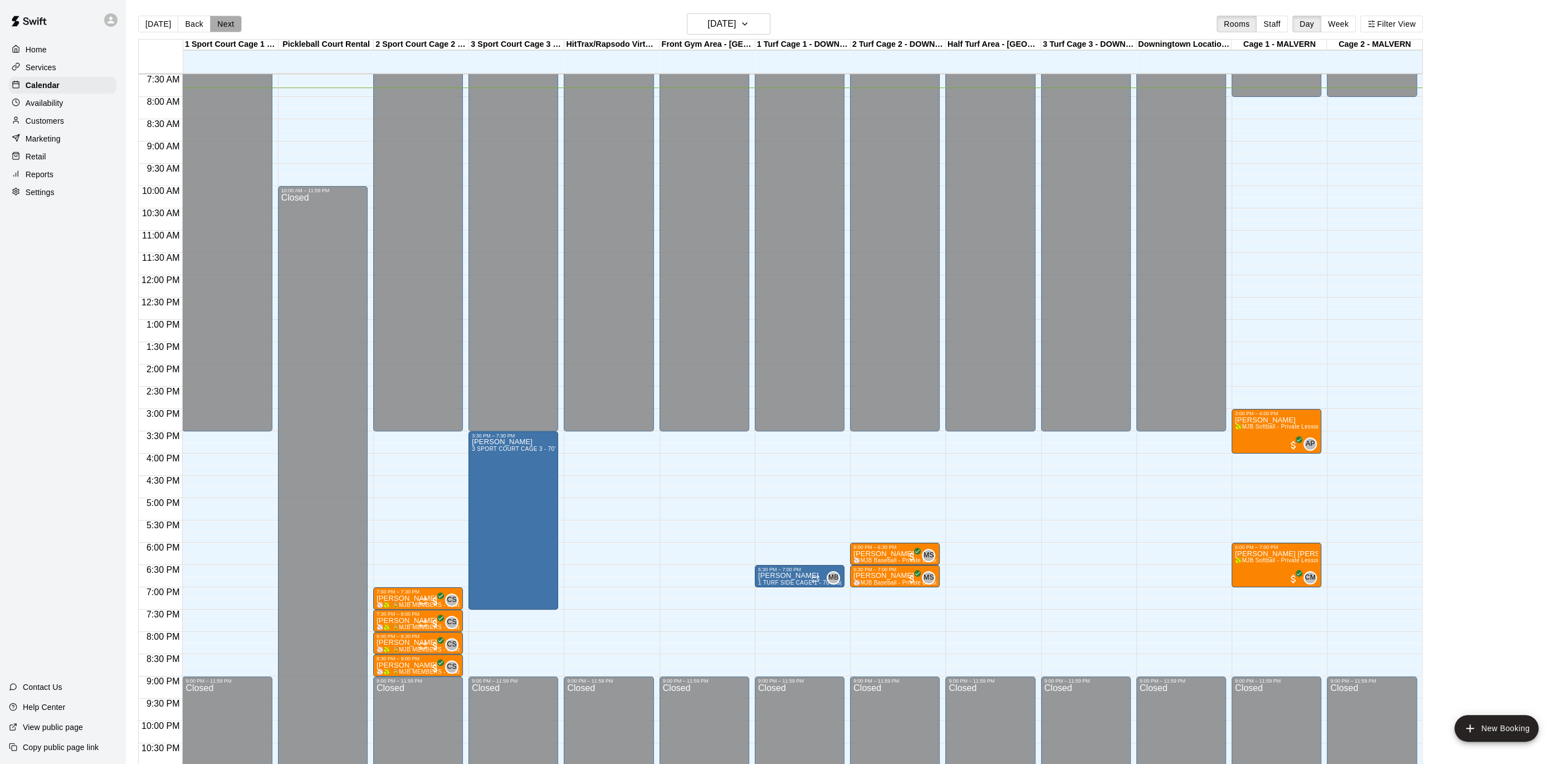
click at [226, 28] on button "Next" at bounding box center [225, 23] width 31 height 17
